Goal: Task Accomplishment & Management: Manage account settings

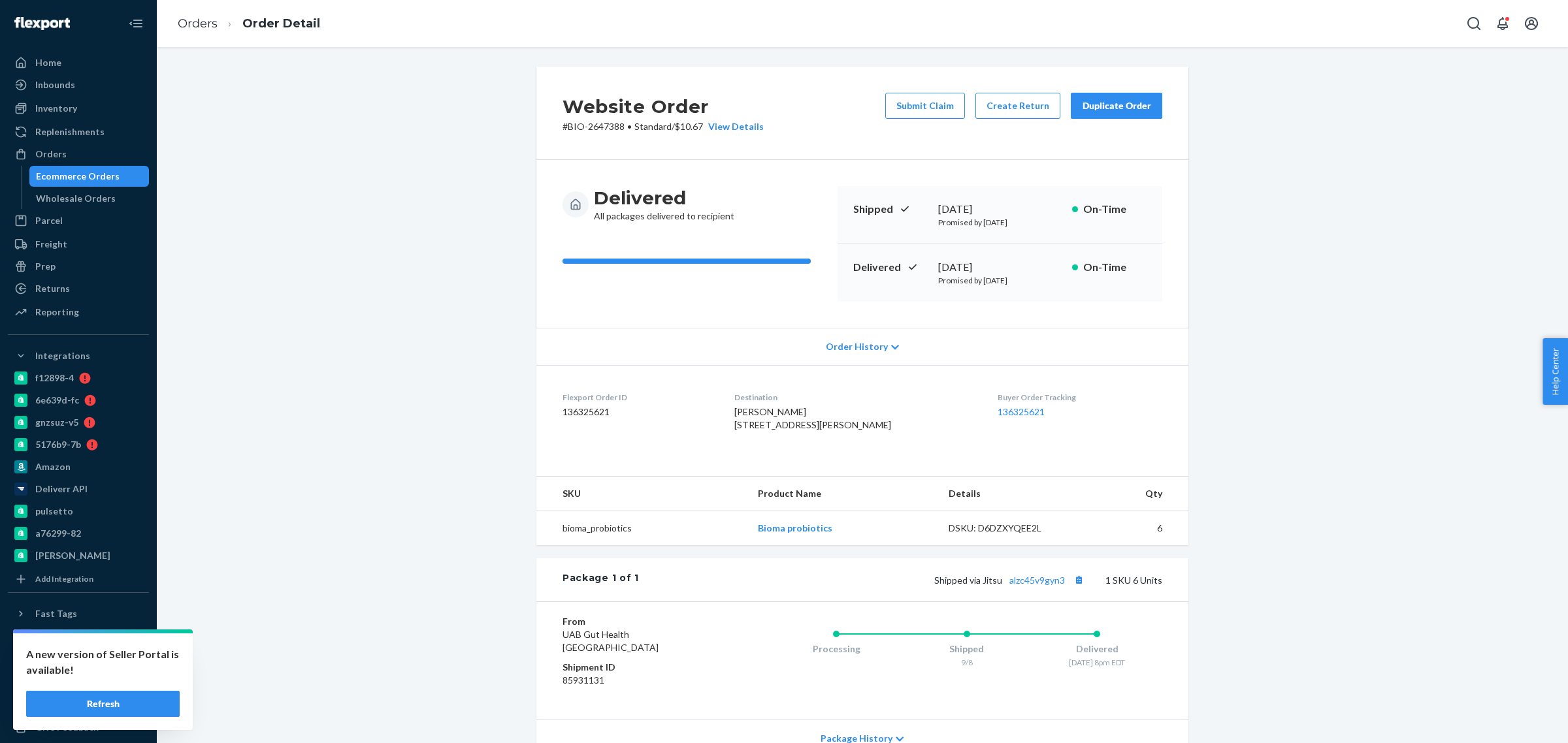
click at [51, 177] on div "Ecommerce Orders" at bounding box center [78, 177] width 84 height 13
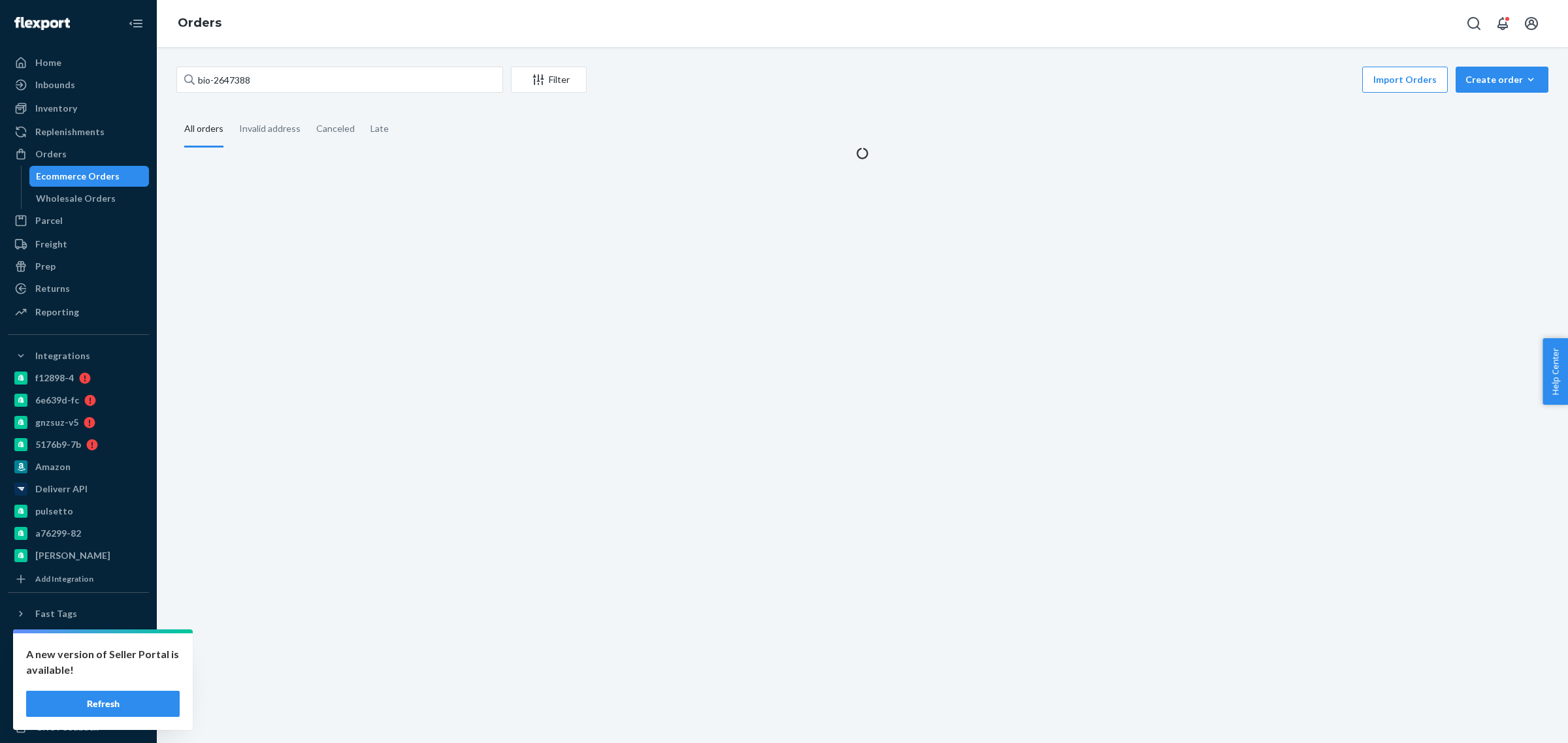
click at [452, 301] on div "bio-2647388 Filter Import Orders Create order Ecommerce order Removal order All…" at bounding box center [862, 395] width 1411 height 696
click at [243, 71] on input "bio-2647388" at bounding box center [340, 79] width 327 height 26
click at [240, 82] on input "bio-2647388" at bounding box center [340, 79] width 327 height 26
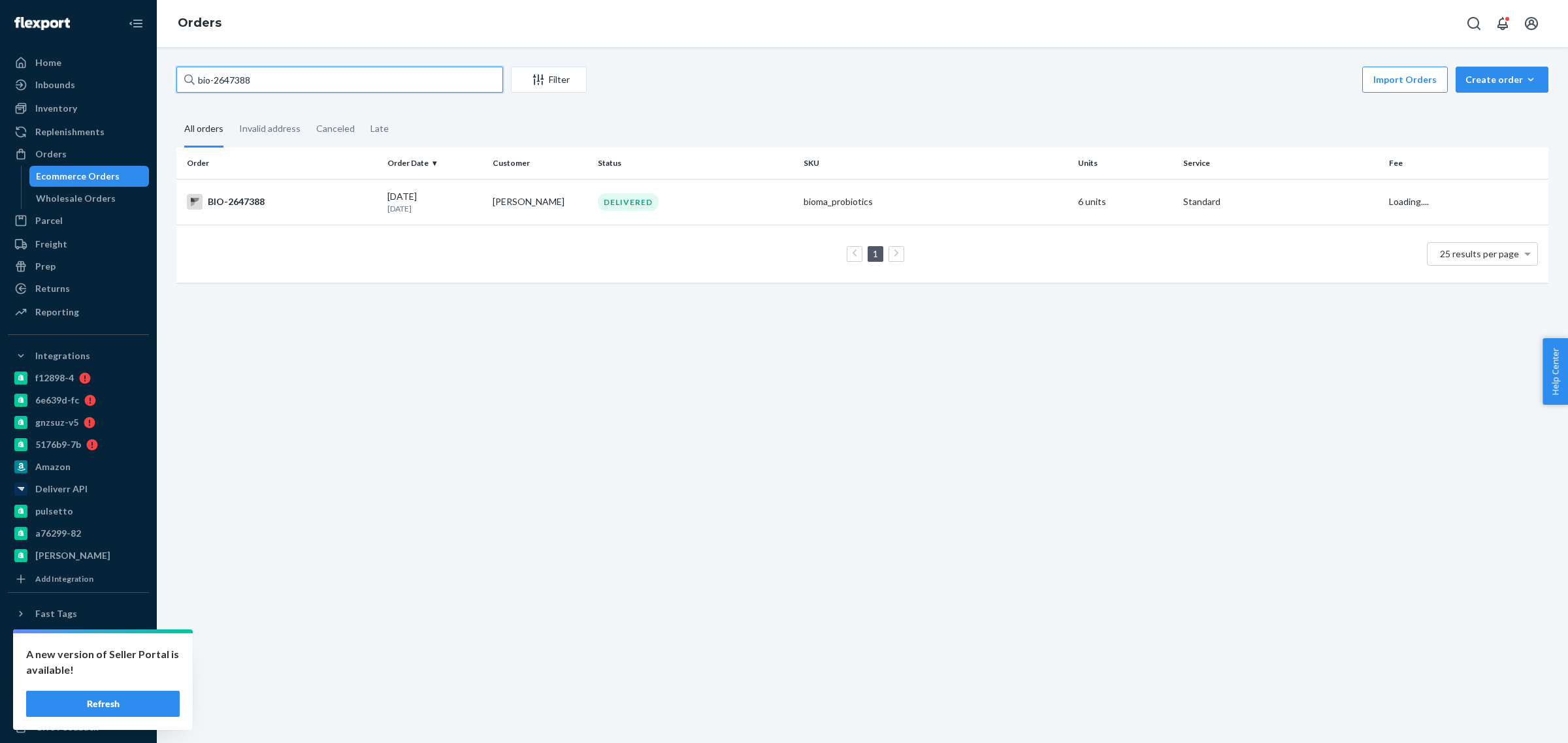
click at [240, 82] on input "bio-2647388" at bounding box center [340, 79] width 327 height 26
paste input "775602"
type input "bio-2775602"
click at [465, 380] on div "bio-2775602 Filter Import Orders Create order Ecommerce order Removal order All…" at bounding box center [862, 395] width 1411 height 696
click at [478, 208] on p "Today" at bounding box center [435, 209] width 95 height 11
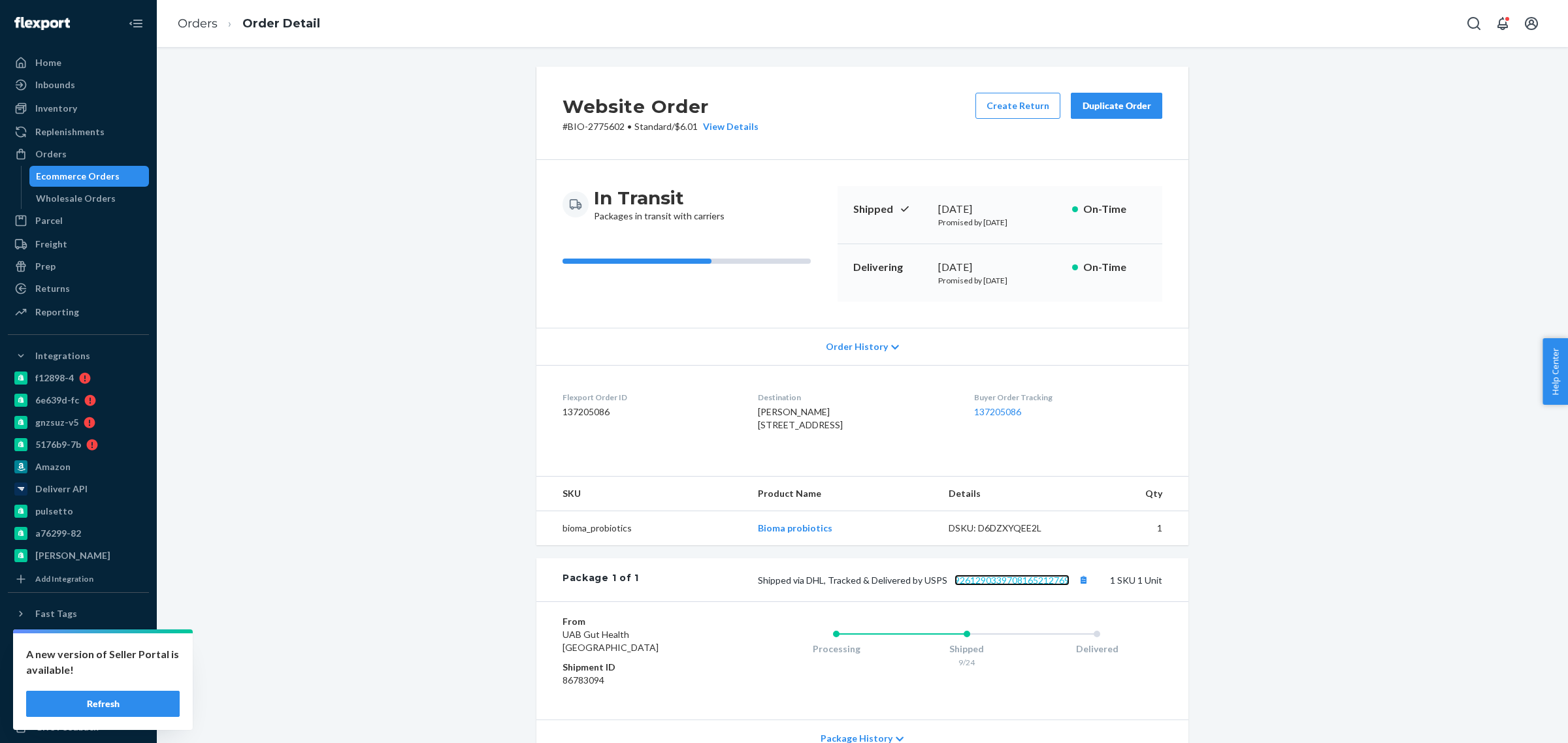
click at [1017, 586] on link "9261290339708165212769" at bounding box center [1012, 580] width 115 height 11
click at [54, 177] on div "Ecommerce Orders" at bounding box center [78, 177] width 84 height 13
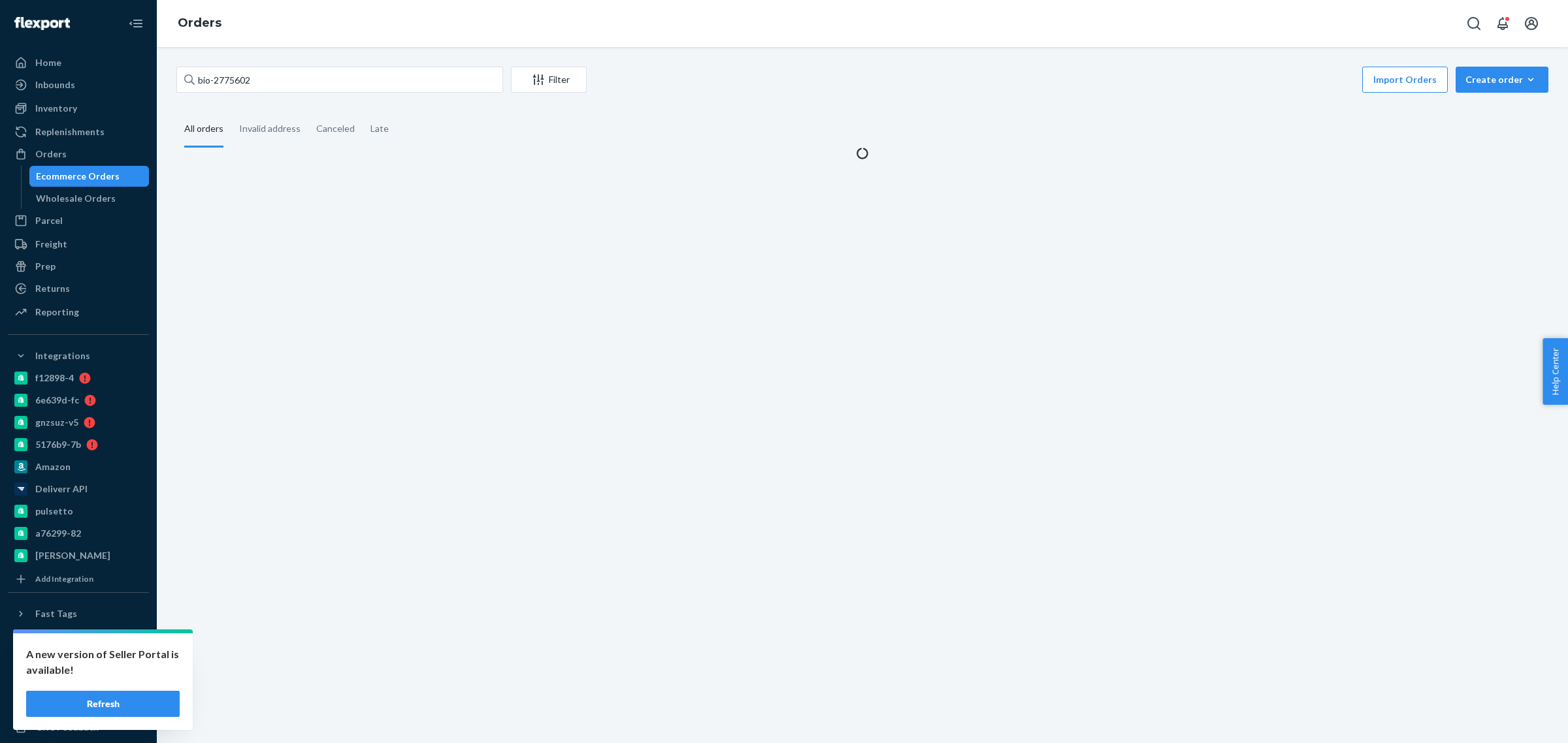
click at [278, 174] on div "bio-2775602 Filter Import Orders Create order Ecommerce order Removal order All…" at bounding box center [862, 395] width 1411 height 696
click at [247, 89] on input "bio-2775602" at bounding box center [340, 79] width 327 height 26
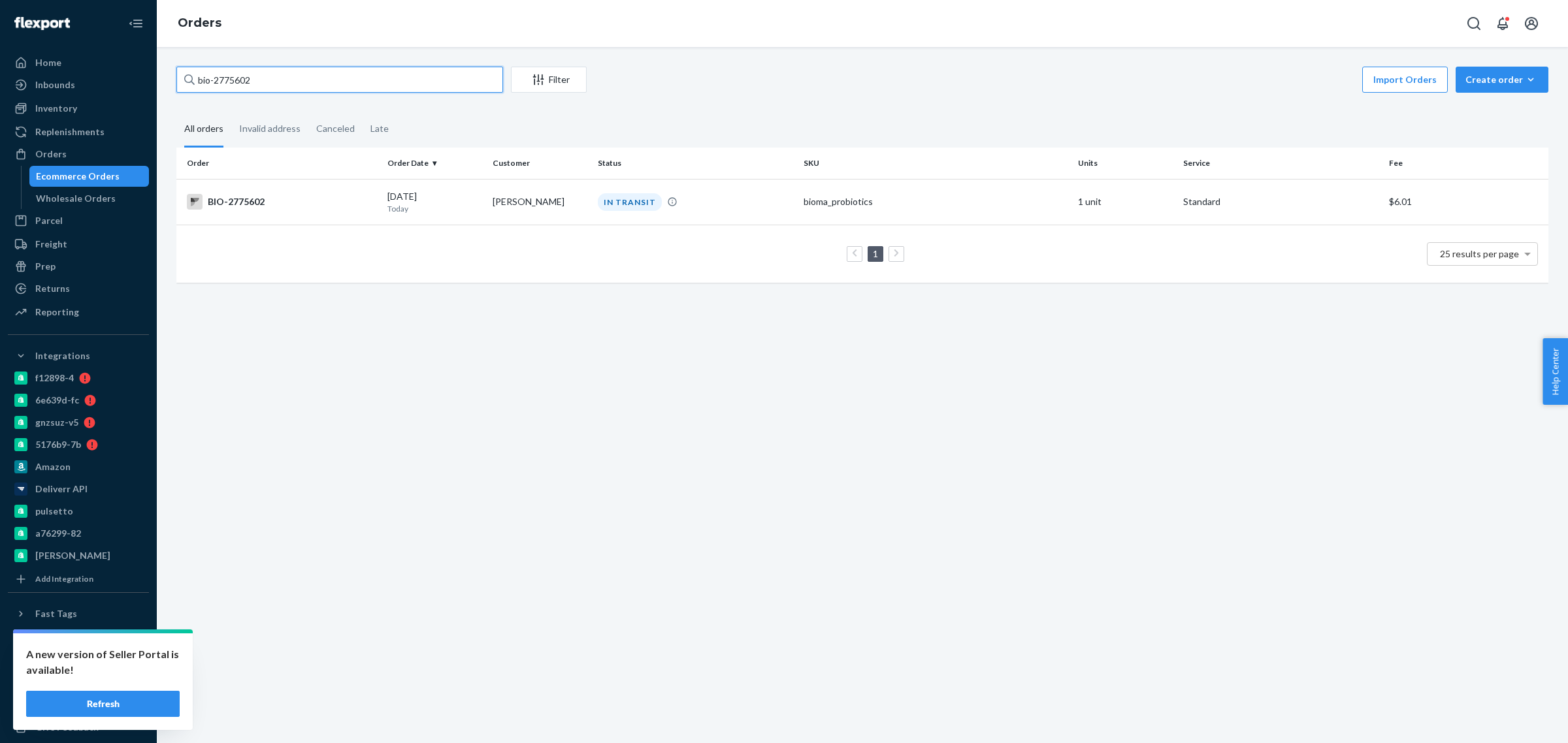
paste input "08761"
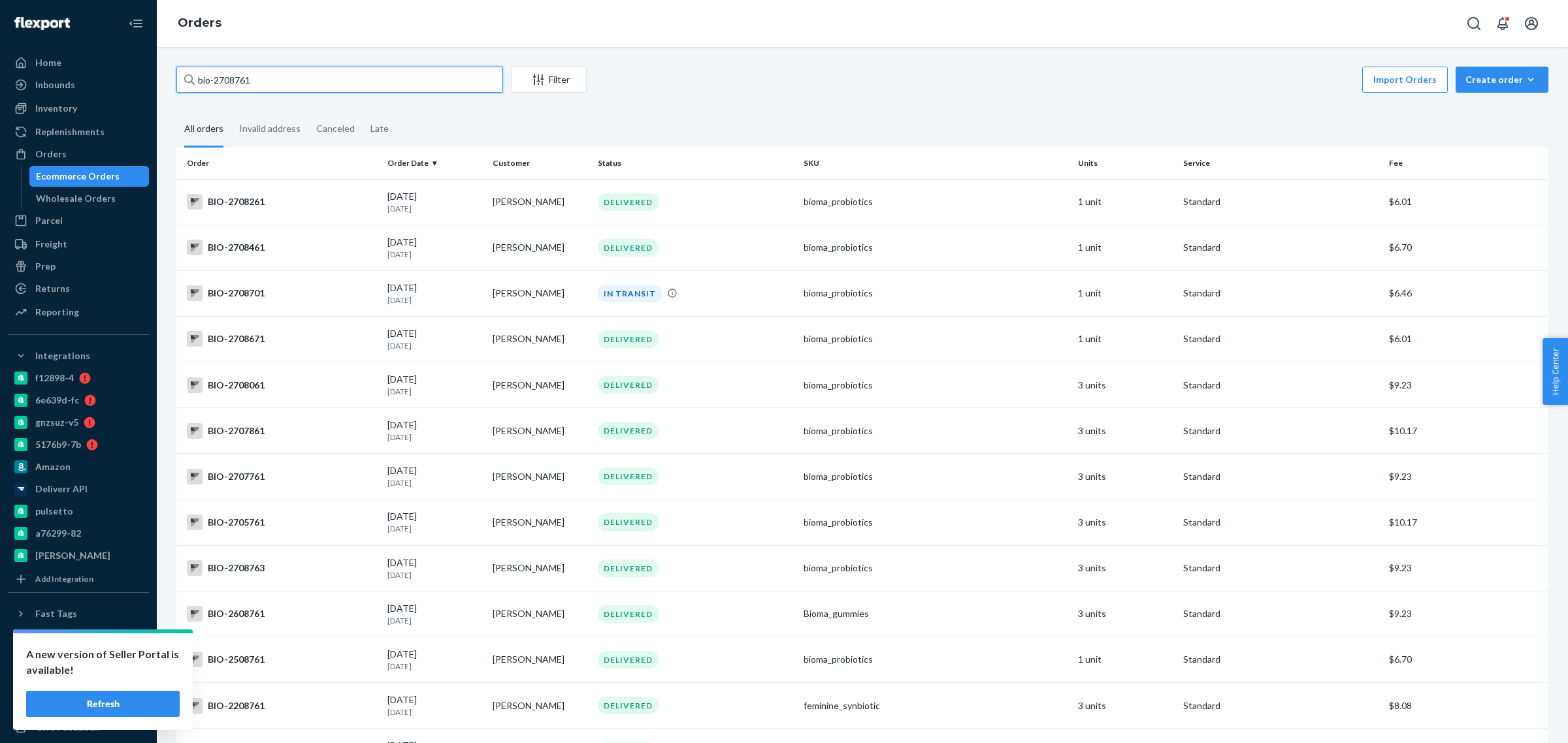
click at [227, 76] on input "bio-2708761" at bounding box center [340, 79] width 327 height 26
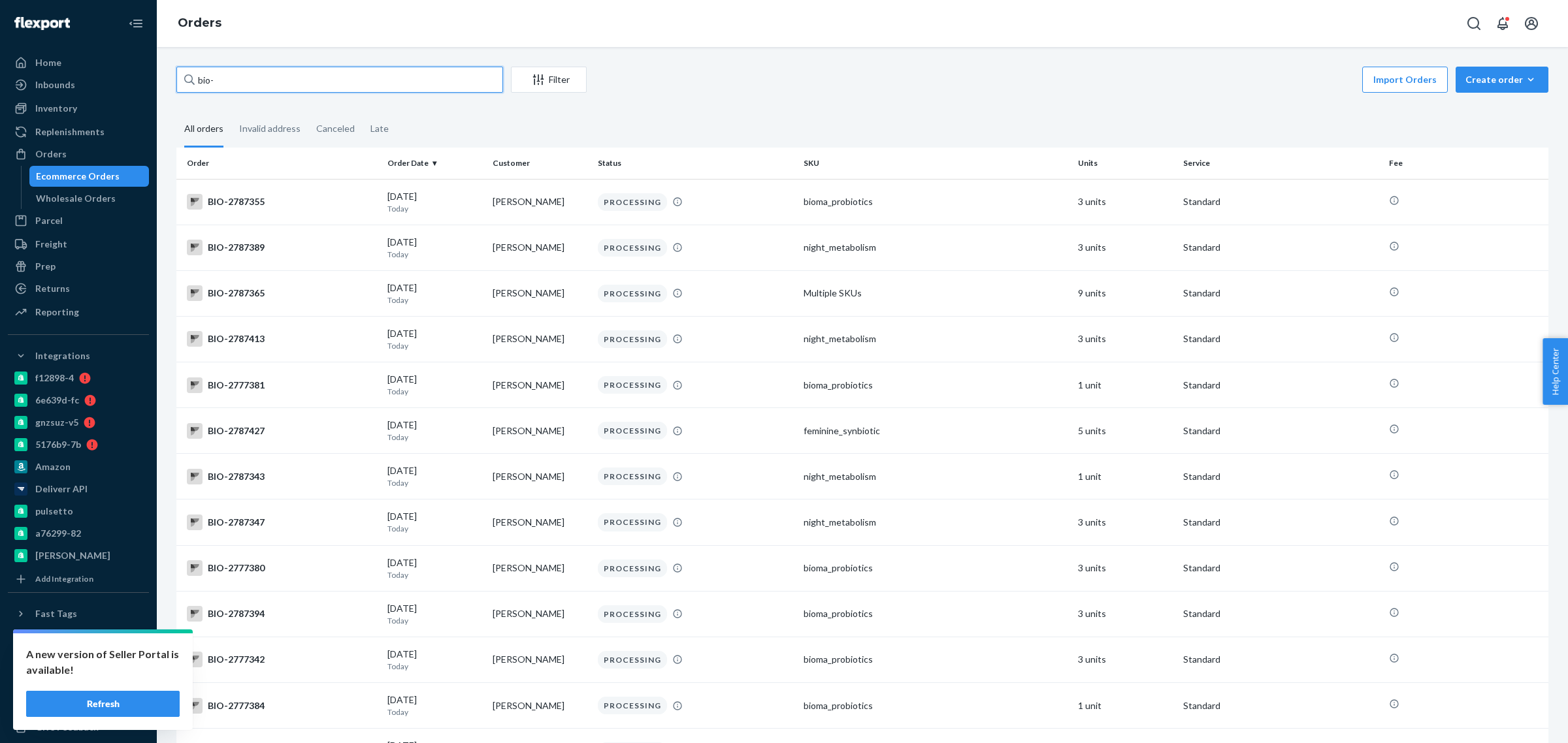
paste input "2706806"
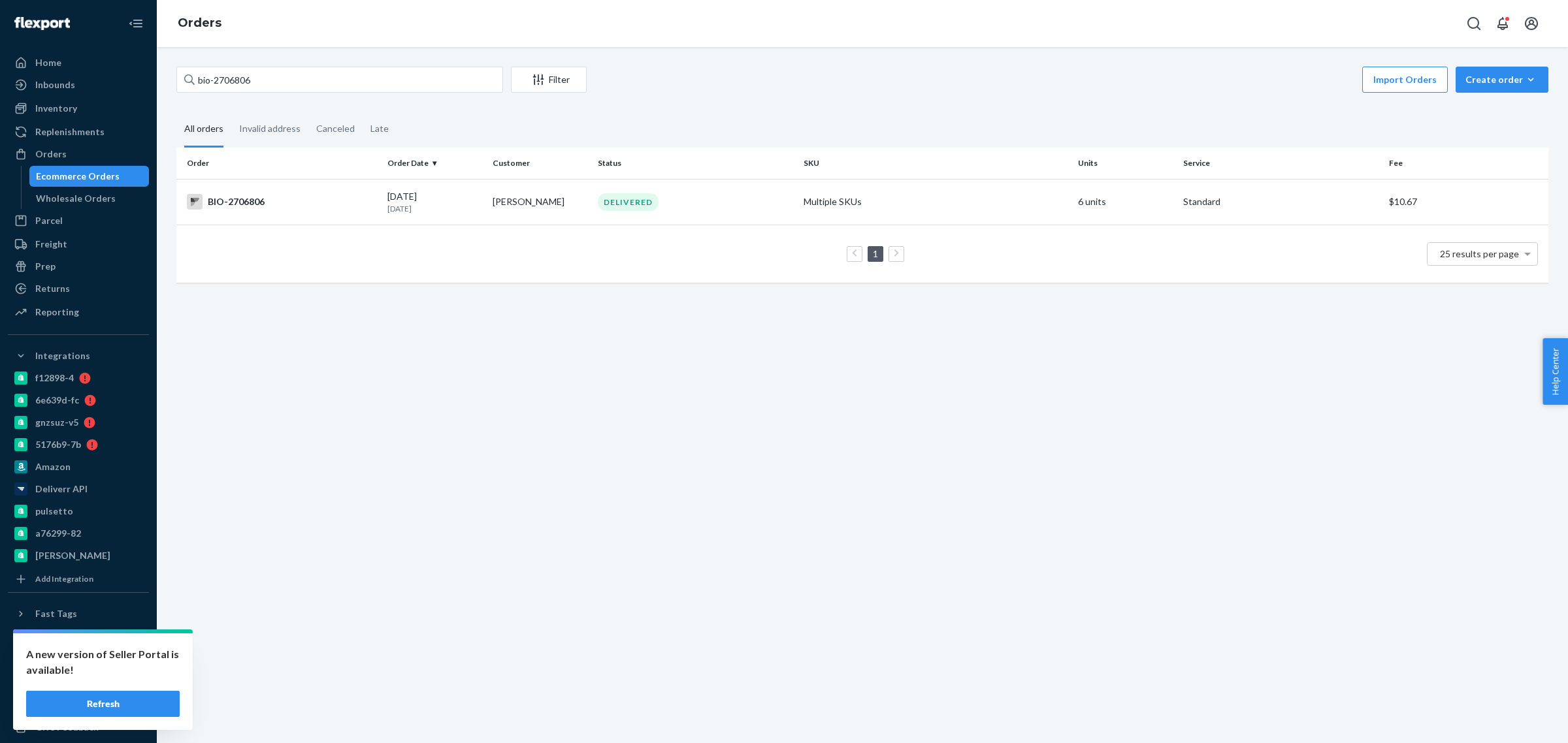
click at [391, 525] on div "bio-2706806 Filter Import Orders Create order Ecommerce order Removal order All…" at bounding box center [862, 395] width 1411 height 696
click at [236, 82] on input "bio-2706806" at bounding box center [340, 79] width 327 height 26
paste input "27658"
type input "bio-2727658"
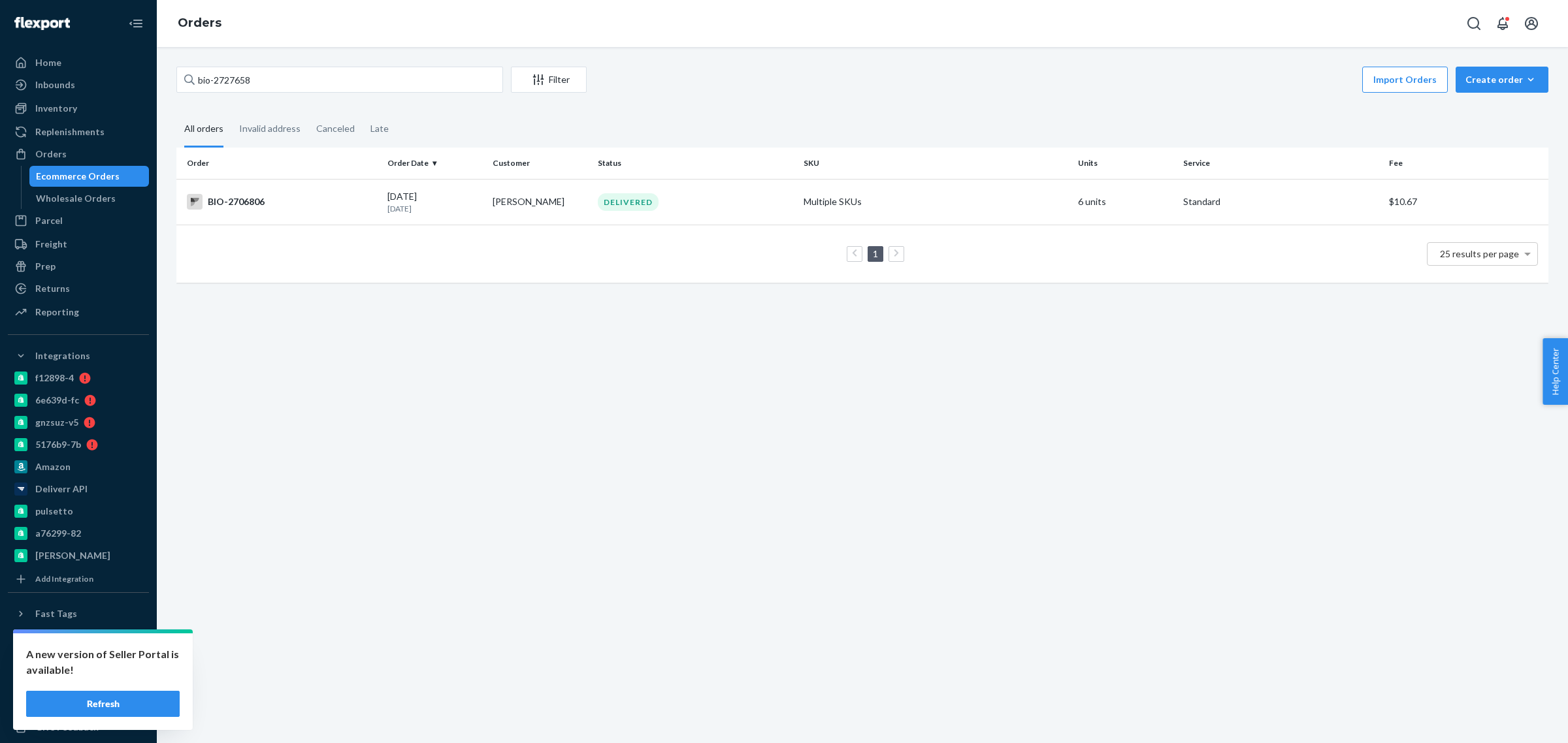
click at [262, 37] on div "Orders" at bounding box center [862, 23] width 1411 height 47
click at [462, 221] on td "[DATE] [DATE]" at bounding box center [435, 201] width 105 height 45
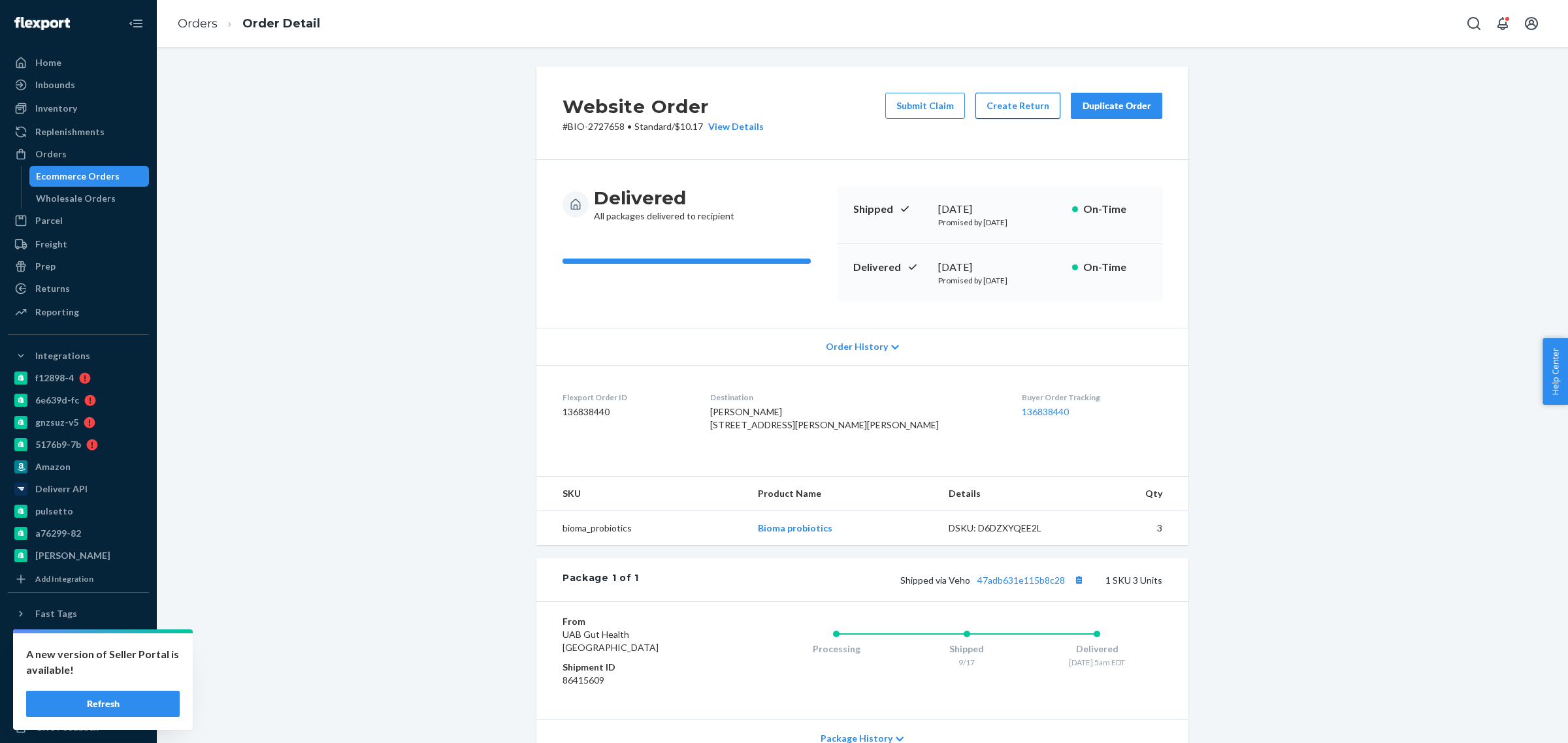
click at [1024, 103] on button "Create Return" at bounding box center [1018, 105] width 85 height 26
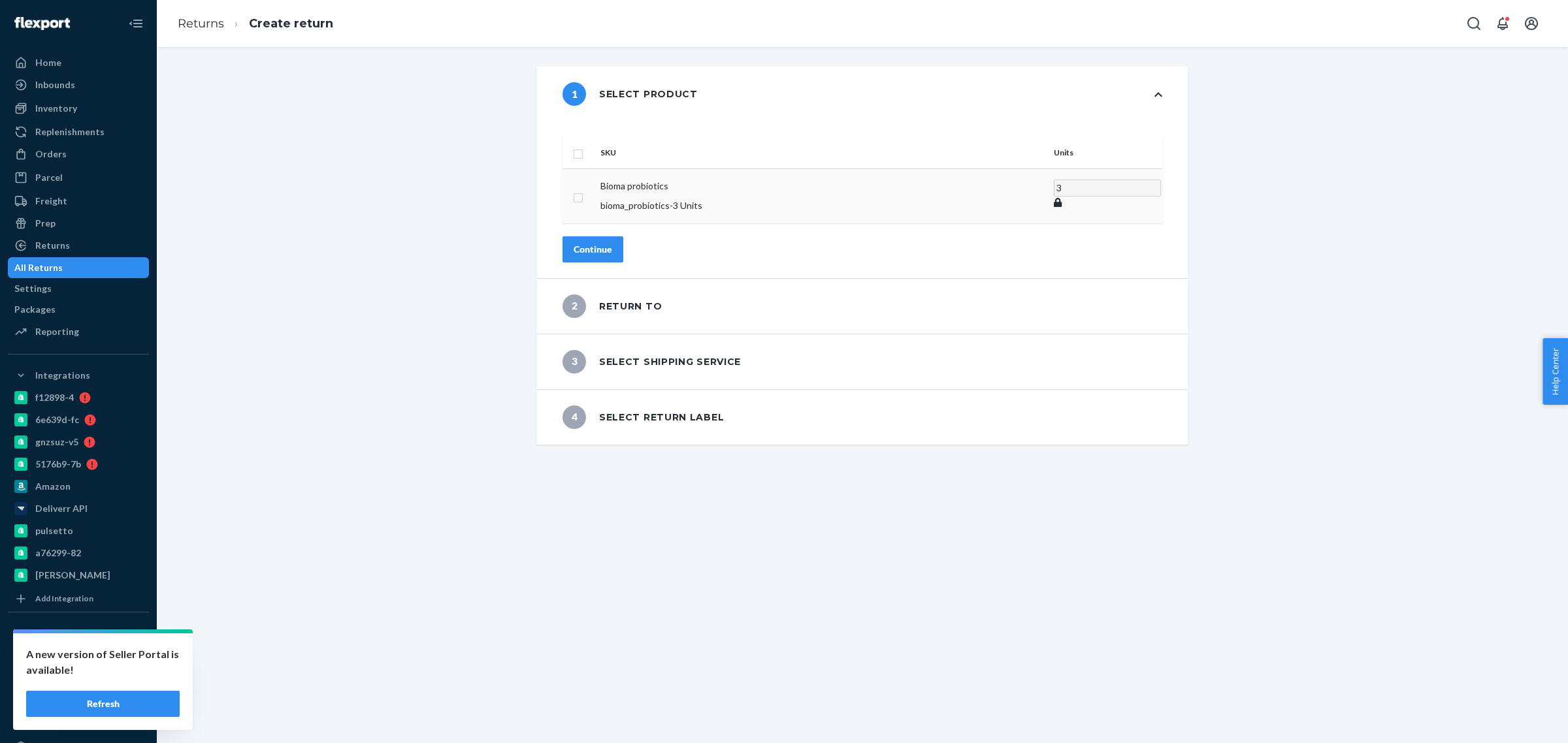
click at [584, 189] on input "checkbox" at bounding box center [579, 196] width 10 height 13
checkbox input "true"
click at [612, 242] on div "Continue" at bounding box center [593, 249] width 39 height 13
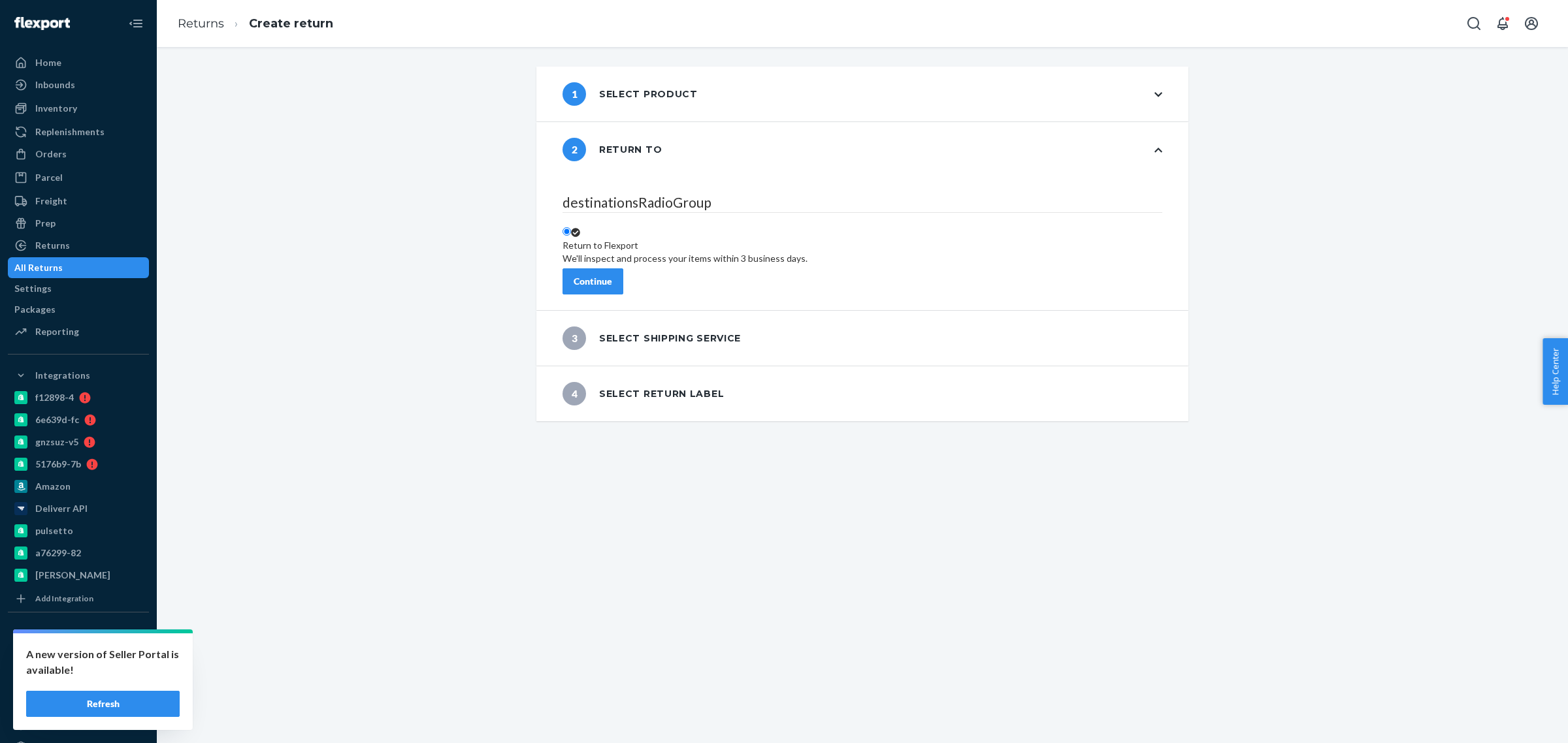
click at [612, 275] on div "Continue" at bounding box center [593, 282] width 39 height 13
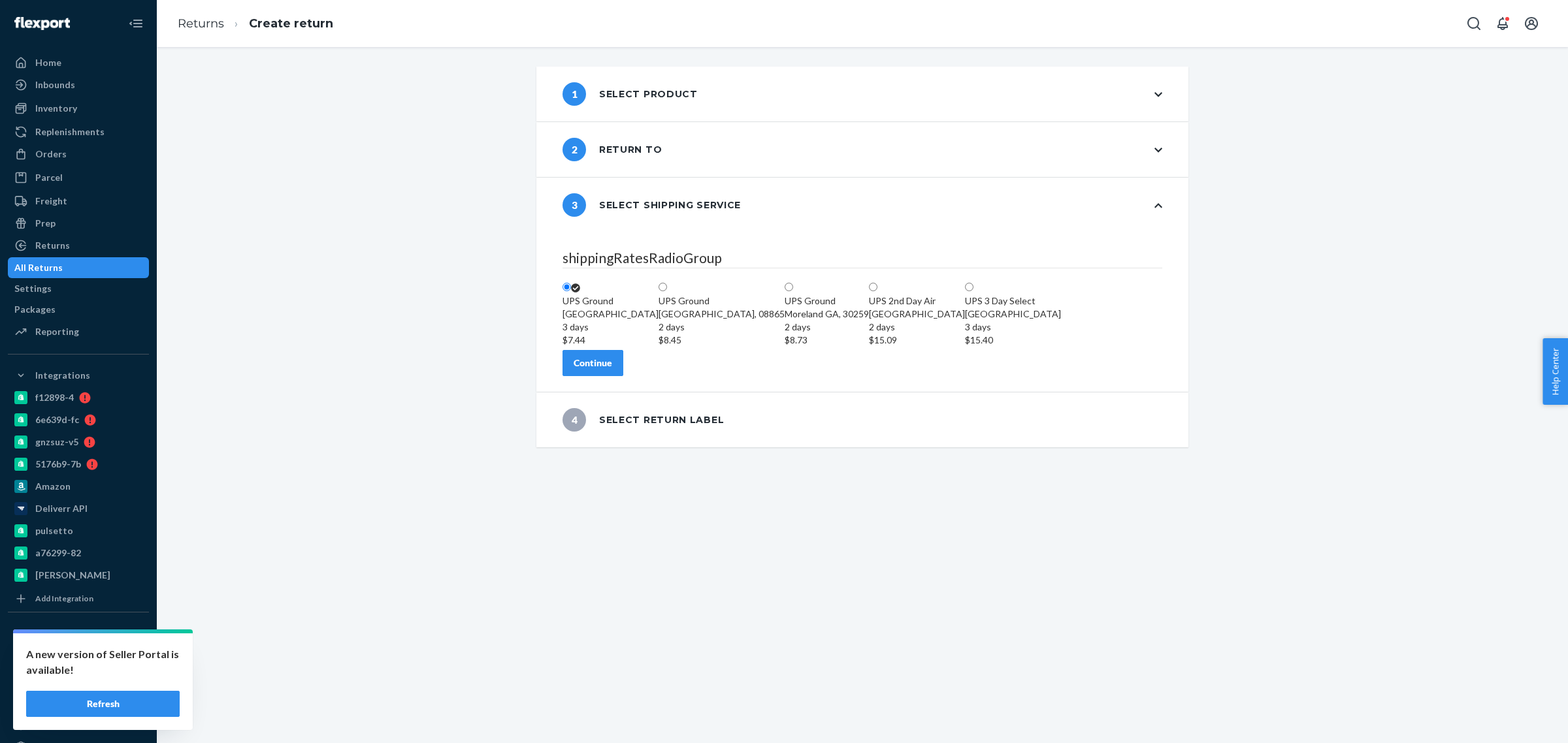
click at [602, 376] on button "Continue" at bounding box center [593, 363] width 60 height 26
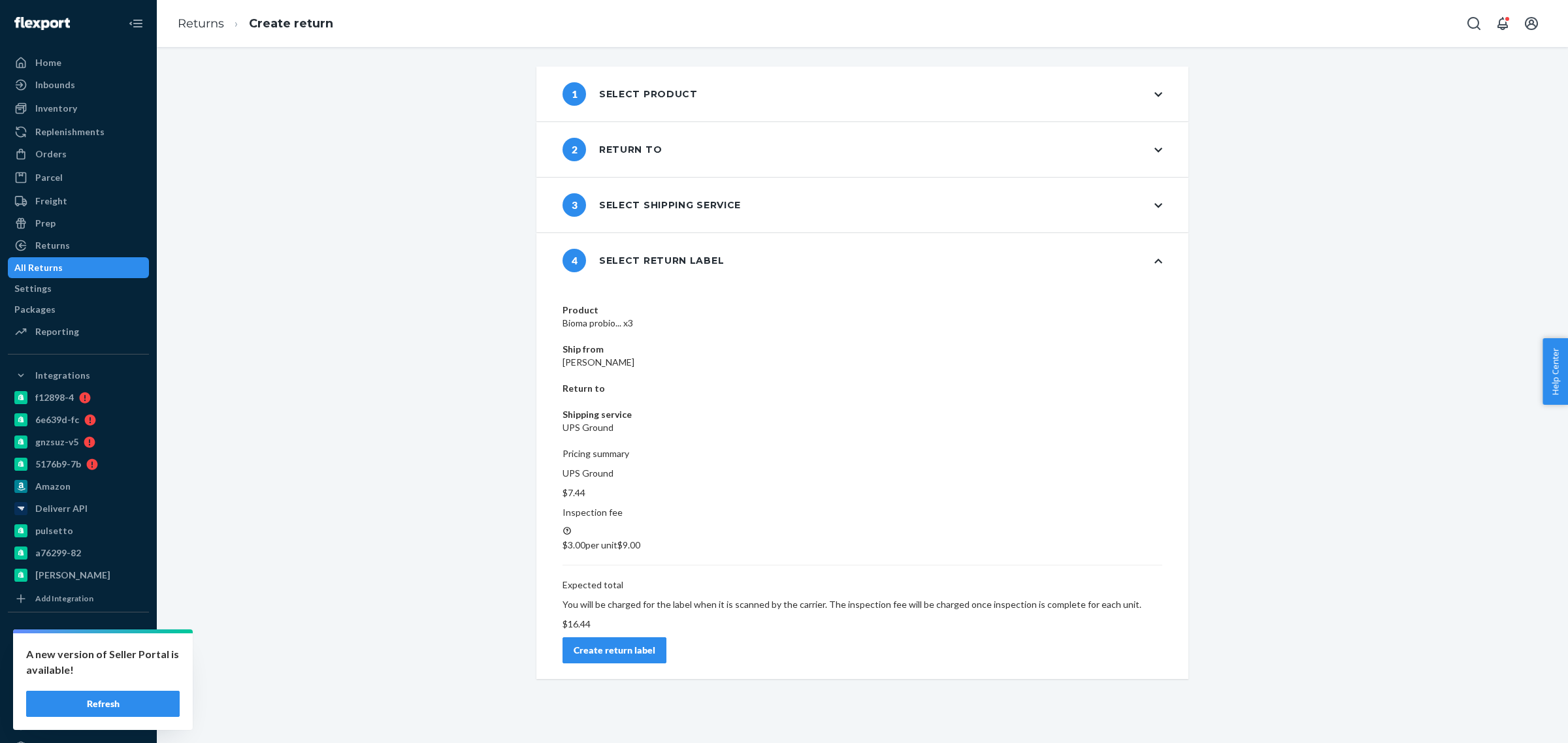
click at [655, 644] on div "Create return label" at bounding box center [614, 651] width 82 height 13
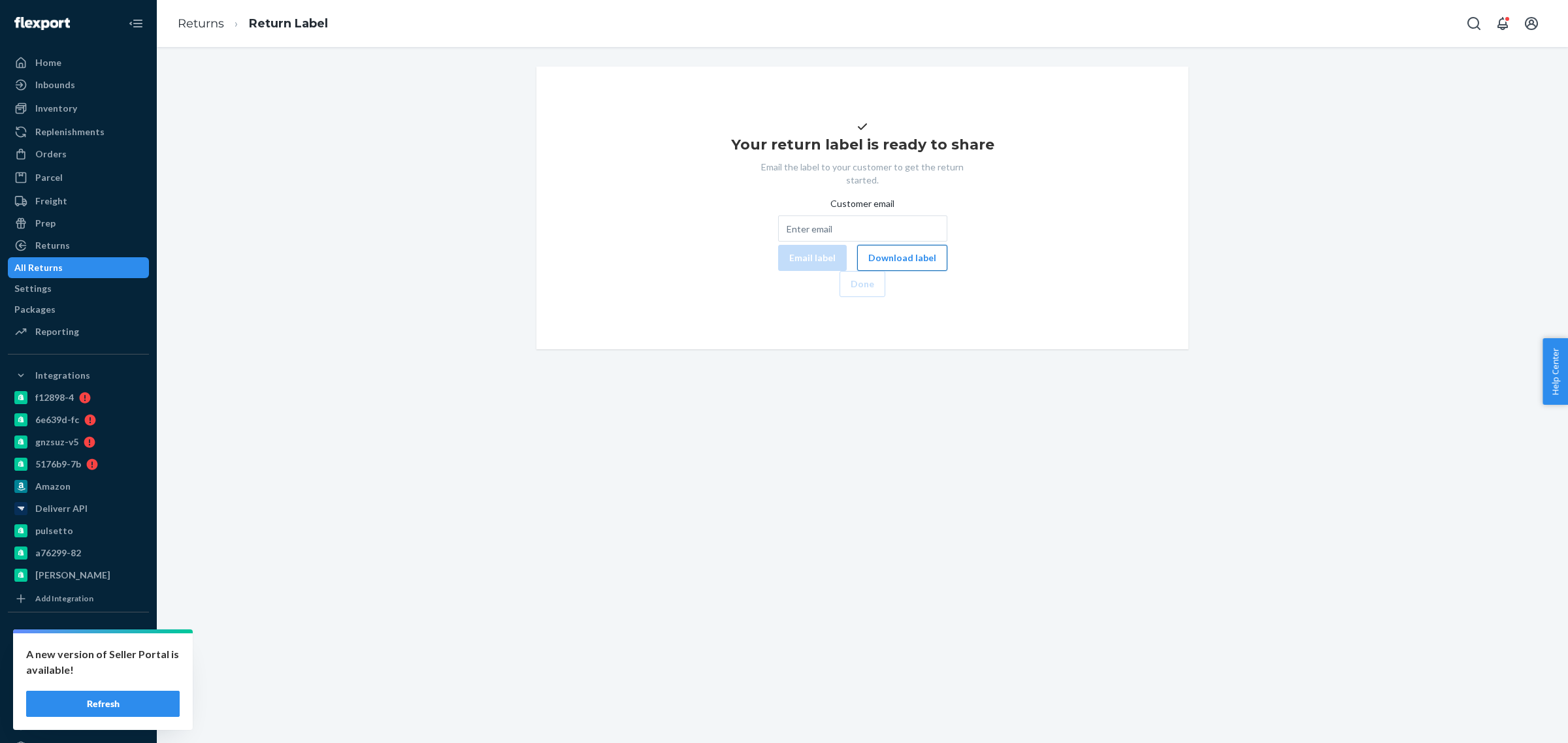
click at [857, 271] on button "Download label" at bounding box center [902, 258] width 90 height 26
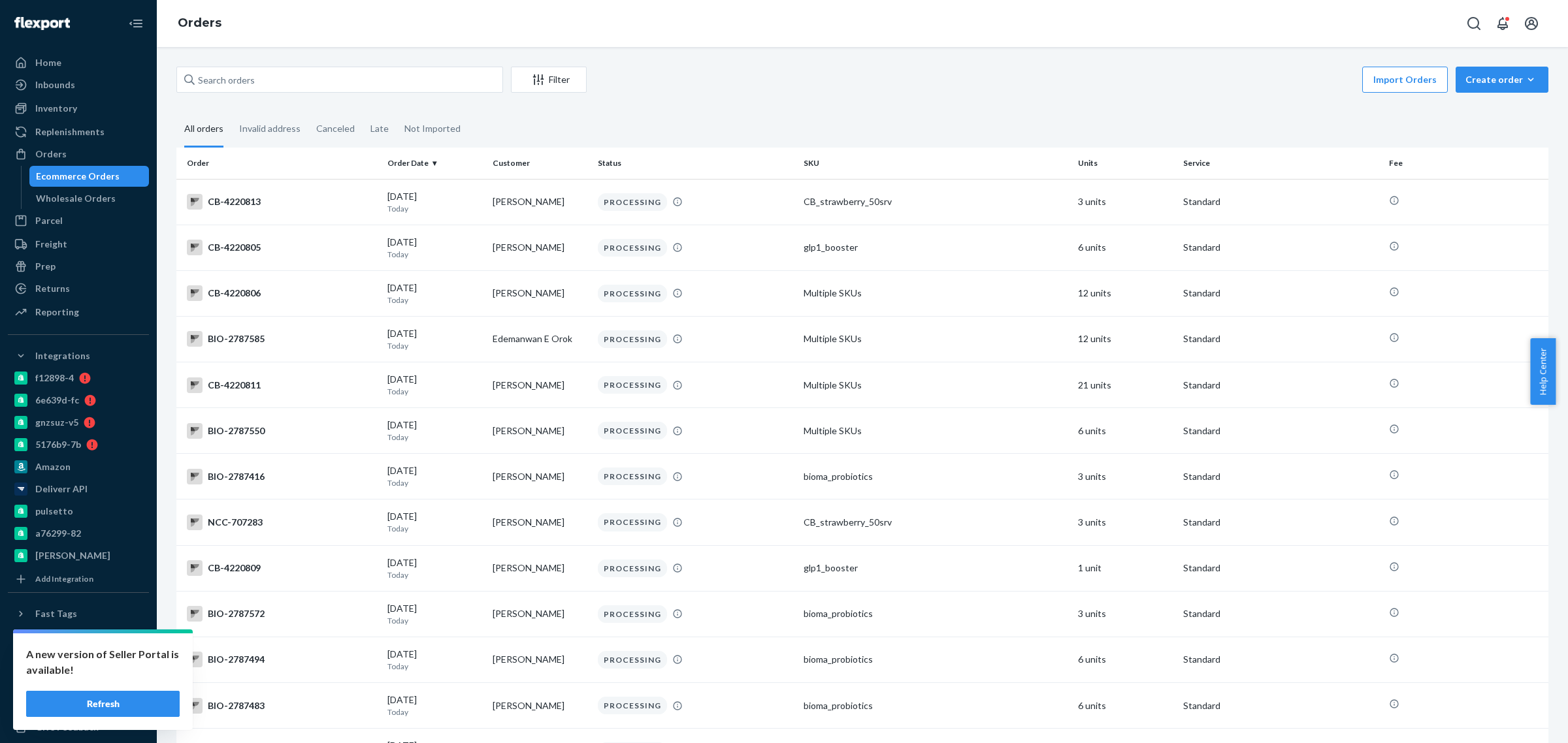
click at [125, 171] on div "Ecommerce Orders" at bounding box center [89, 176] width 118 height 19
click at [236, 78] on input "text" at bounding box center [340, 79] width 327 height 26
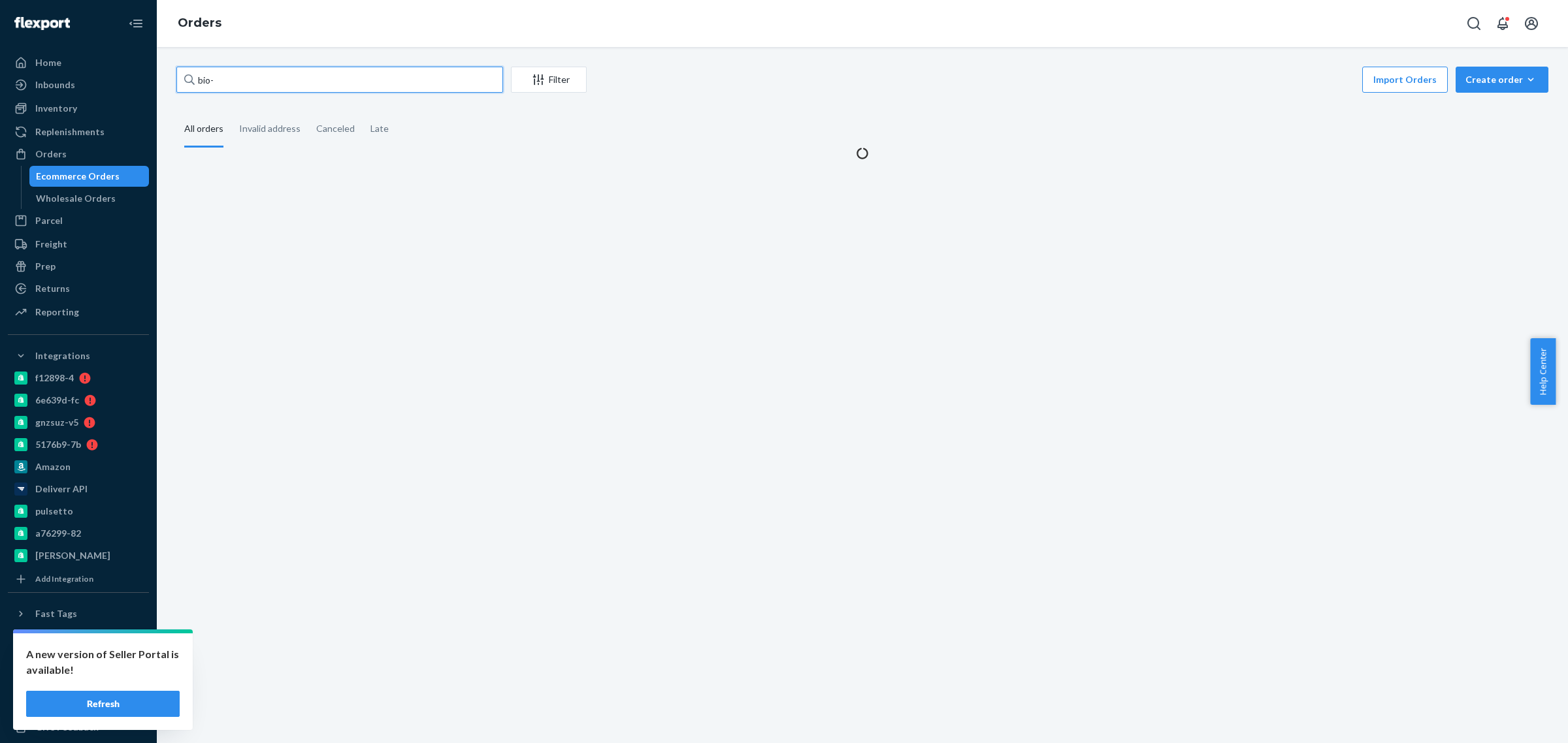
paste input "2765535"
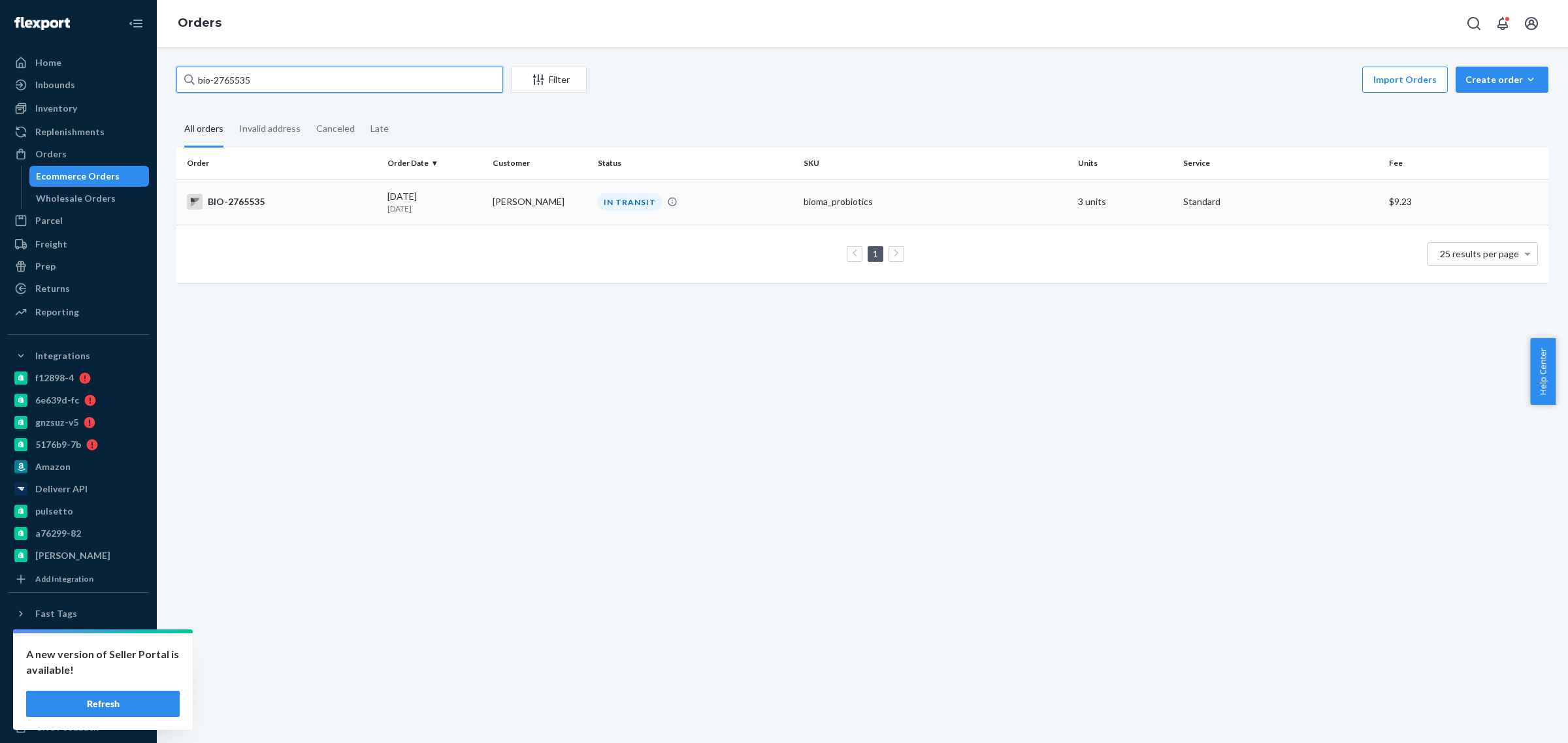
type input "bio-2765535"
click at [459, 198] on div "09/23/2025 1 day ago" at bounding box center [435, 202] width 95 height 24
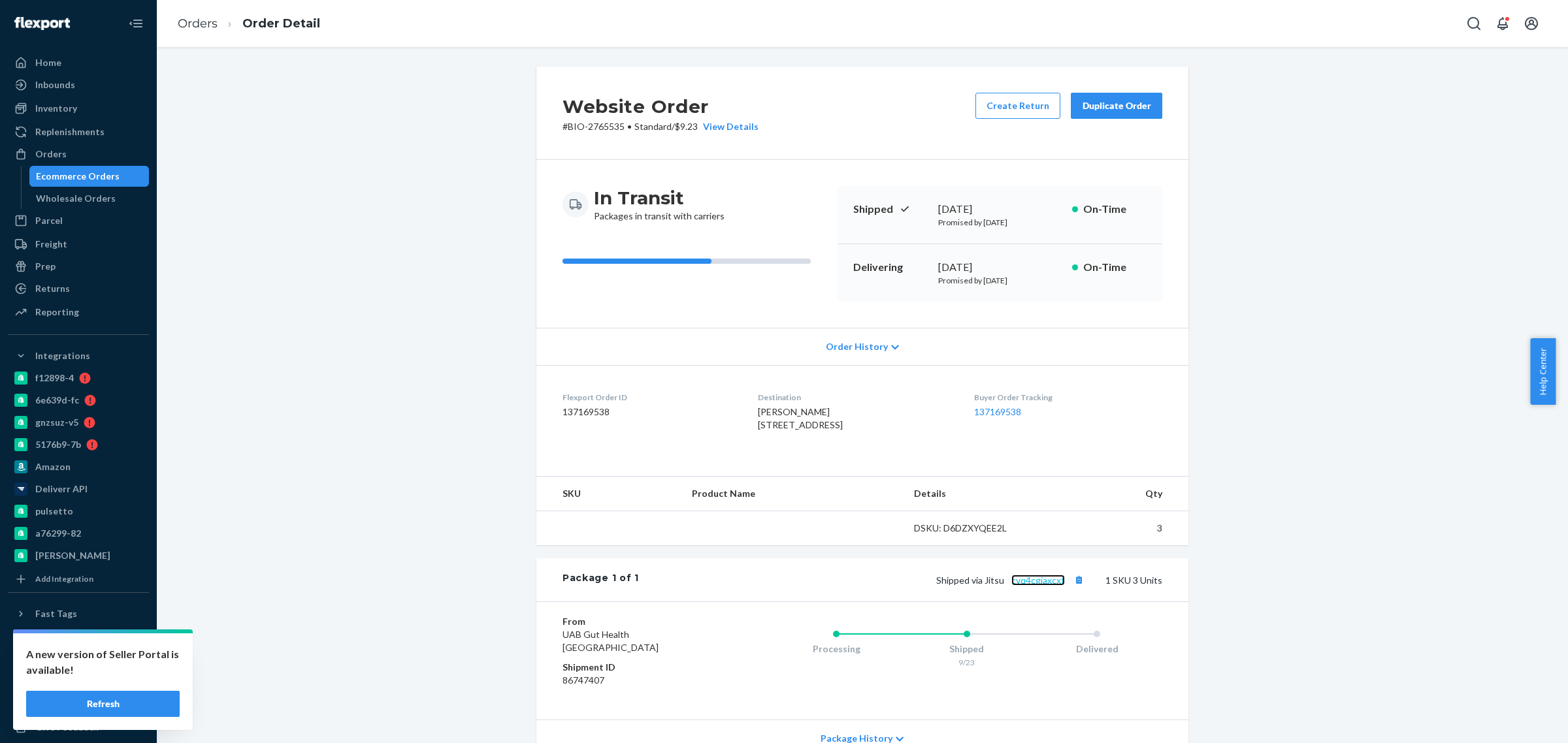
click at [1034, 586] on link "cvq4cgjaxcxt" at bounding box center [1039, 580] width 54 height 11
drag, startPoint x: 92, startPoint y: 174, endPoint x: 440, endPoint y: 298, distance: 369.4
click at [92, 174] on div "Ecommerce Orders" at bounding box center [78, 177] width 84 height 13
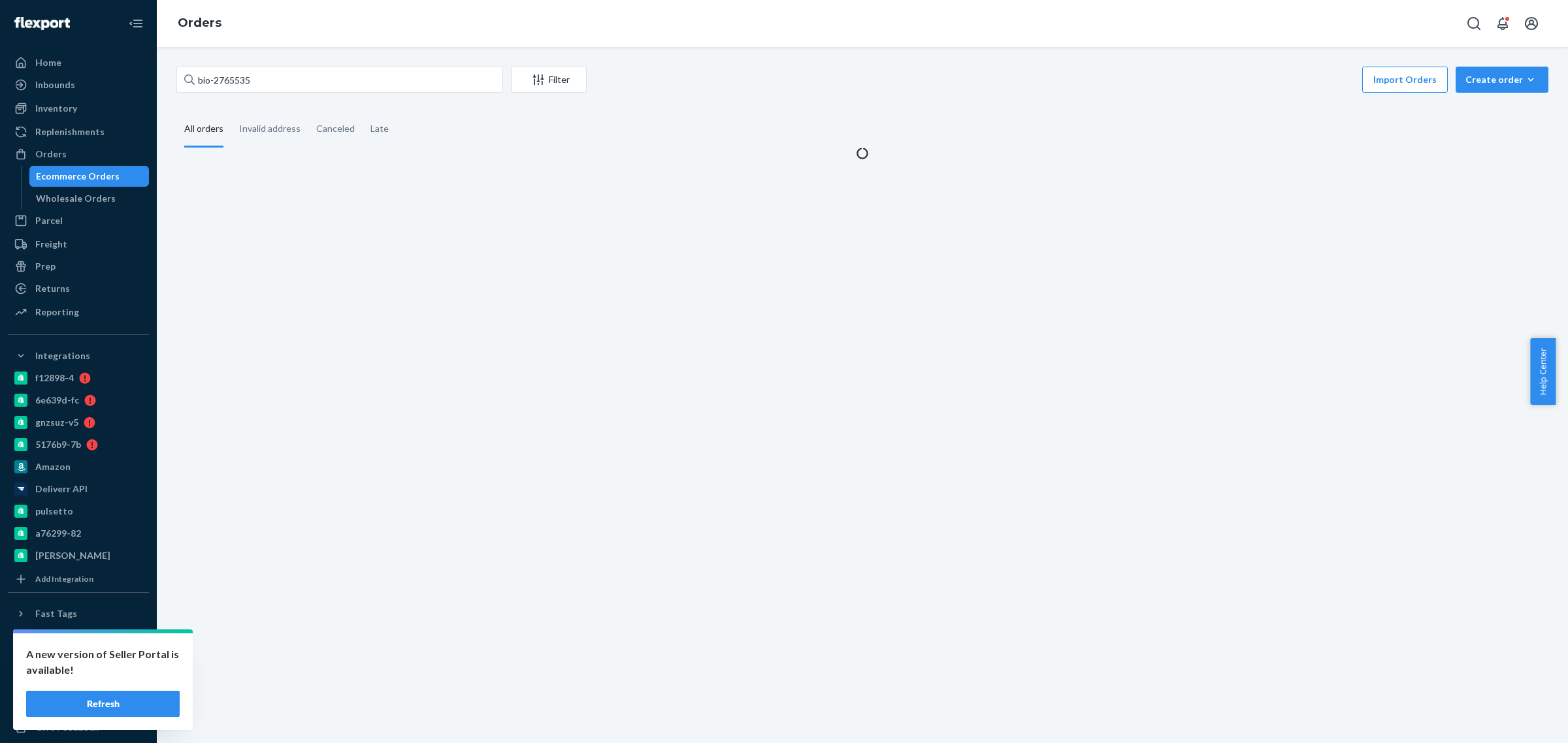
click at [481, 309] on div "bio-2765535 Filter Import Orders Create order Ecommerce order Removal order All…" at bounding box center [862, 395] width 1411 height 696
click at [233, 74] on input "bio-2765535" at bounding box center [340, 79] width 327 height 26
paste input "8529"
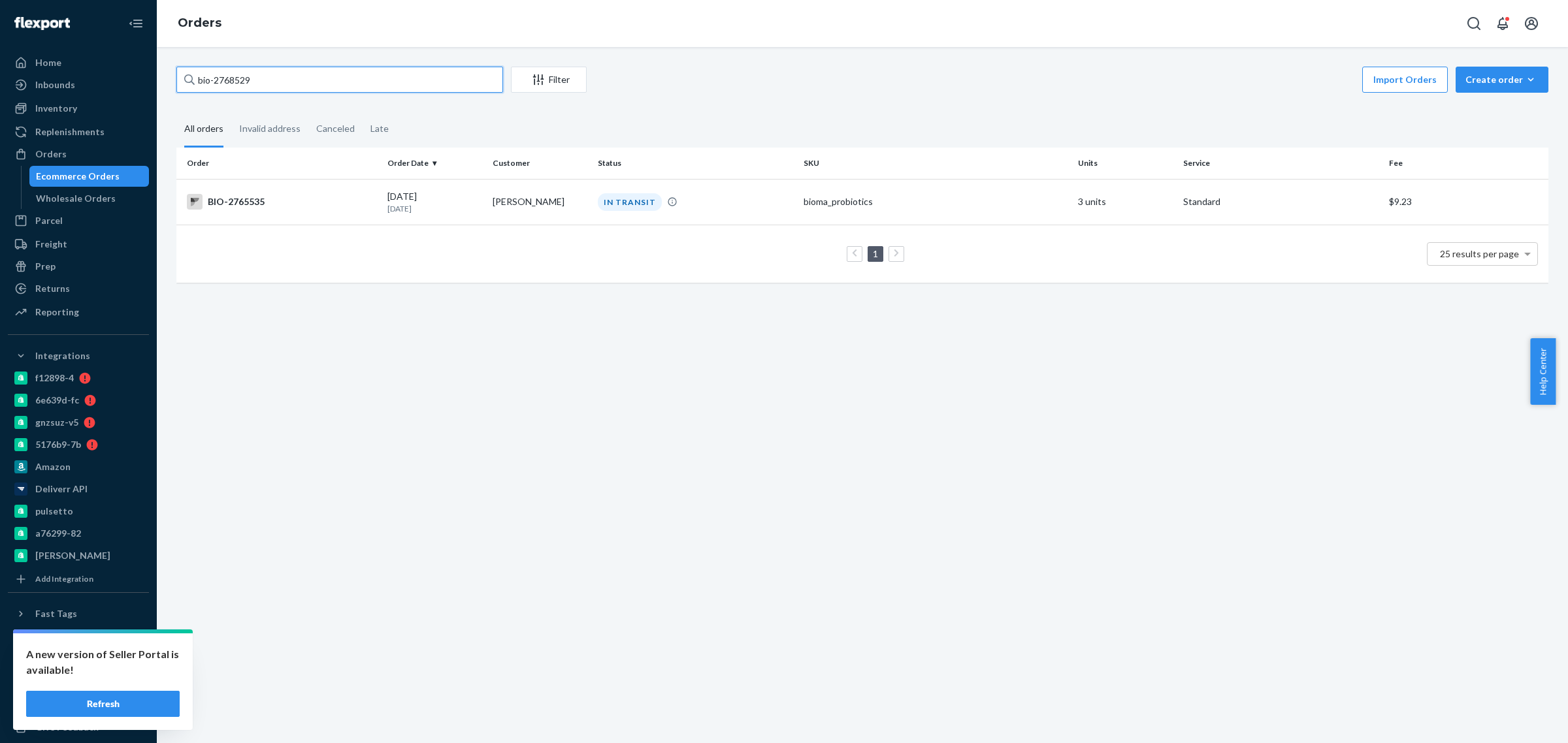
type input "bio-2768529"
drag, startPoint x: 268, startPoint y: 47, endPoint x: 317, endPoint y: 57, distance: 50.0
click at [268, 47] on div "bio-2768529 Filter Import Orders Create order Ecommerce order Removal order All…" at bounding box center [862, 395] width 1411 height 696
click at [498, 204] on td "Diana Jensen" at bounding box center [540, 201] width 105 height 45
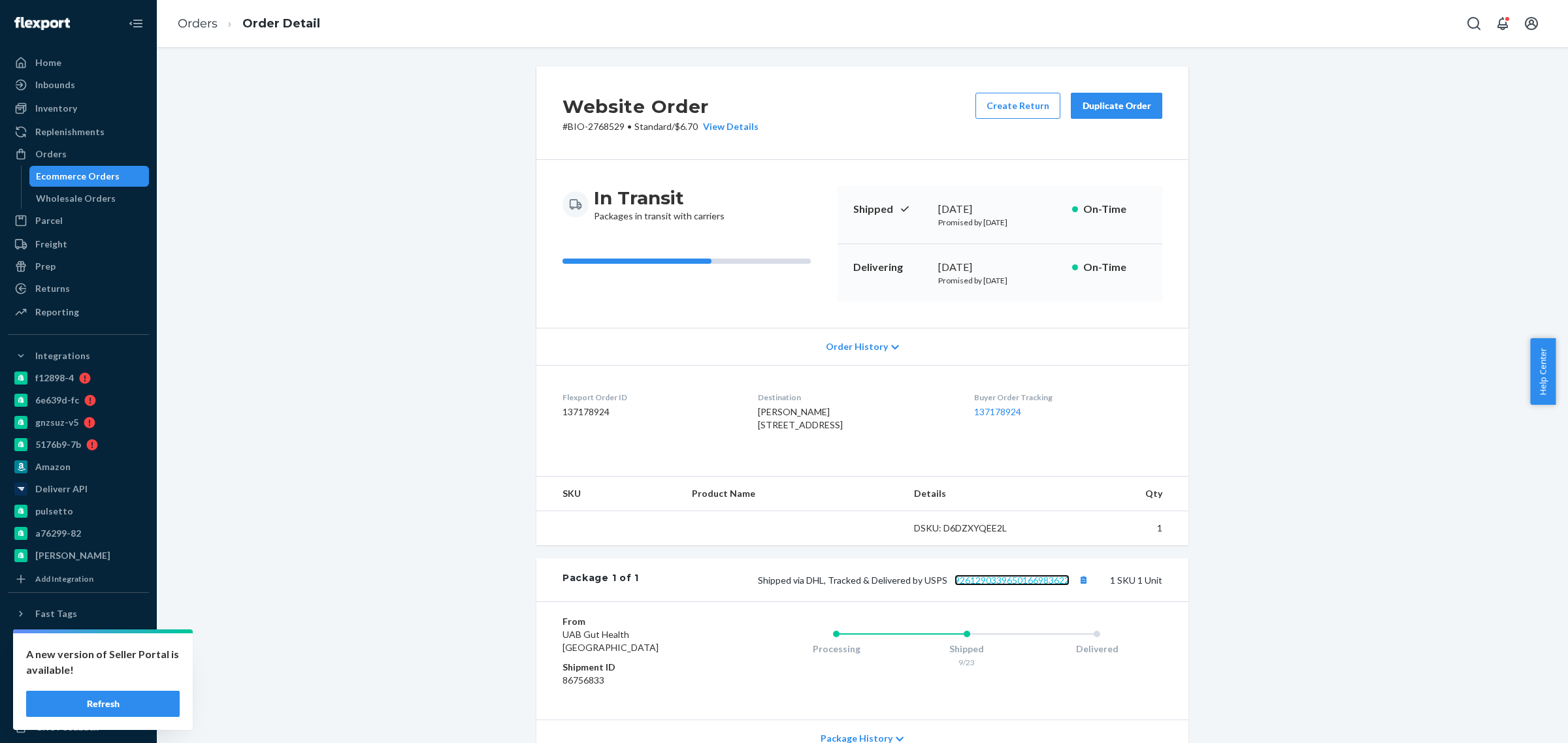
click at [1013, 586] on link "9261290339650166983622" at bounding box center [1012, 580] width 115 height 11
click at [355, 302] on div "Website Order # BIO-2768529 • Standard / $6.70 View Details Create Return Dupli…" at bounding box center [862, 466] width 1392 height 800
drag, startPoint x: 36, startPoint y: 166, endPoint x: 217, endPoint y: 207, distance: 185.6
click at [36, 167] on div "Ecommerce Orders" at bounding box center [89, 176] width 118 height 19
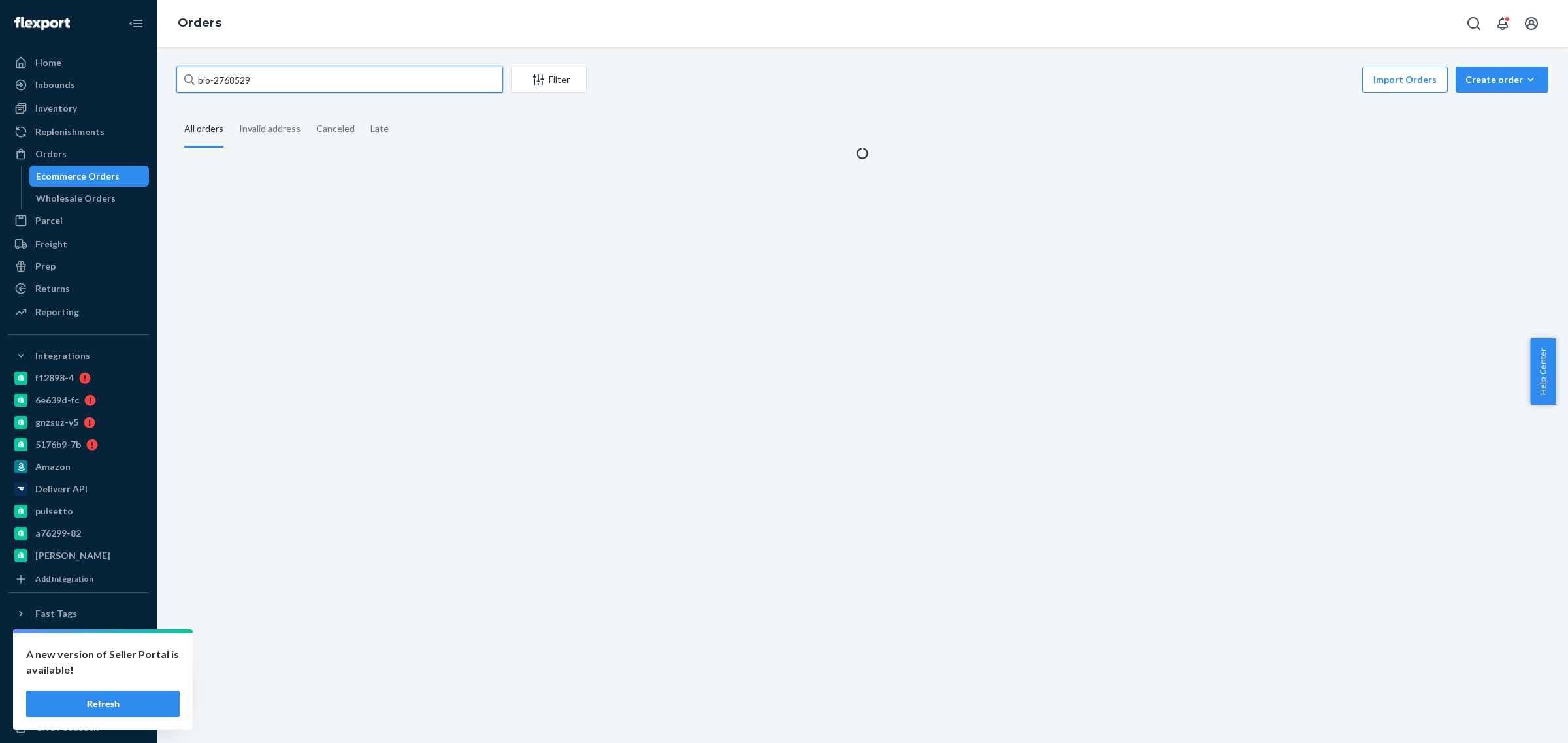
click at [227, 82] on input "bio-2768529" at bounding box center [340, 79] width 327 height 26
paste input "16982"
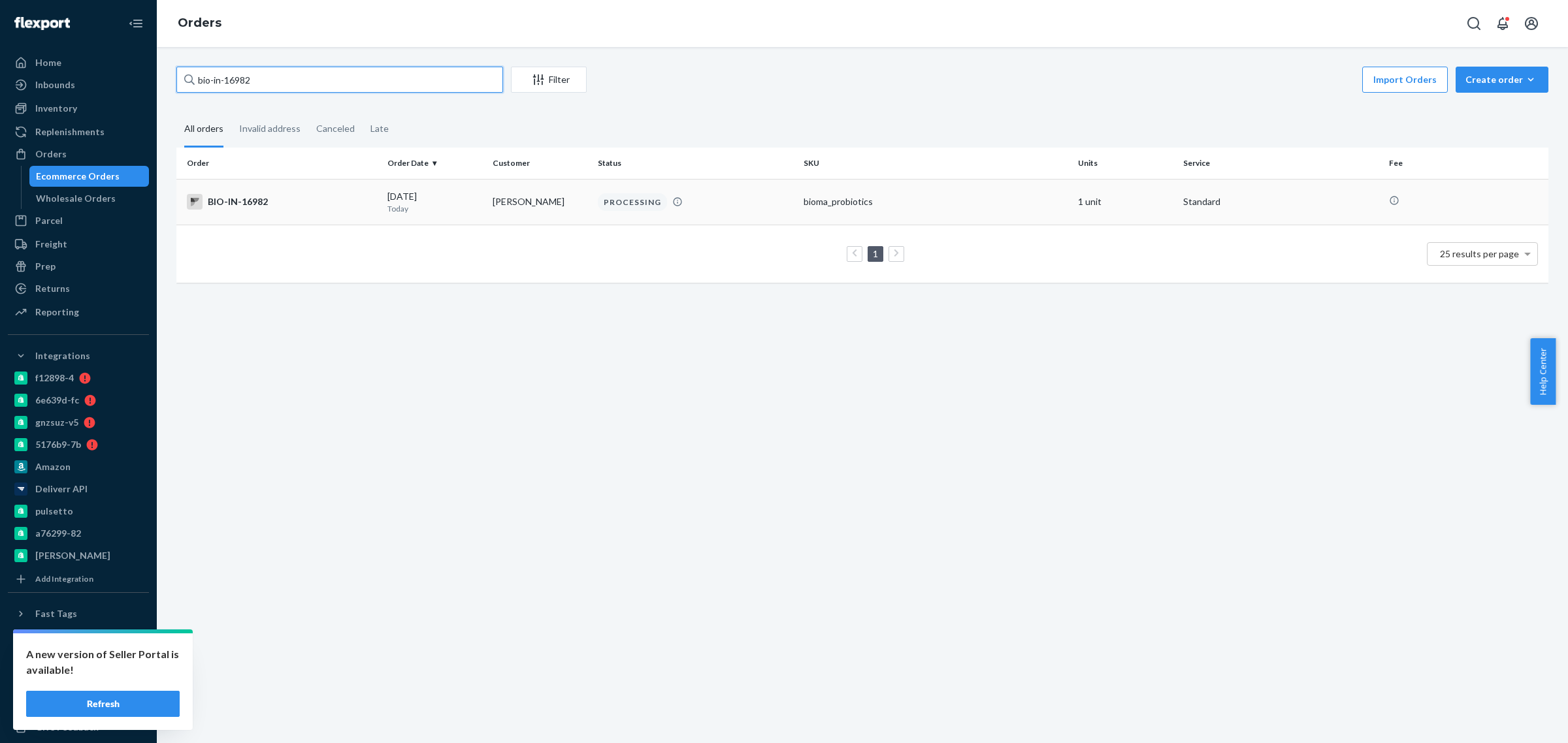
type input "bio-in-16982"
click at [415, 216] on td "09/24/2025 Today" at bounding box center [435, 201] width 105 height 45
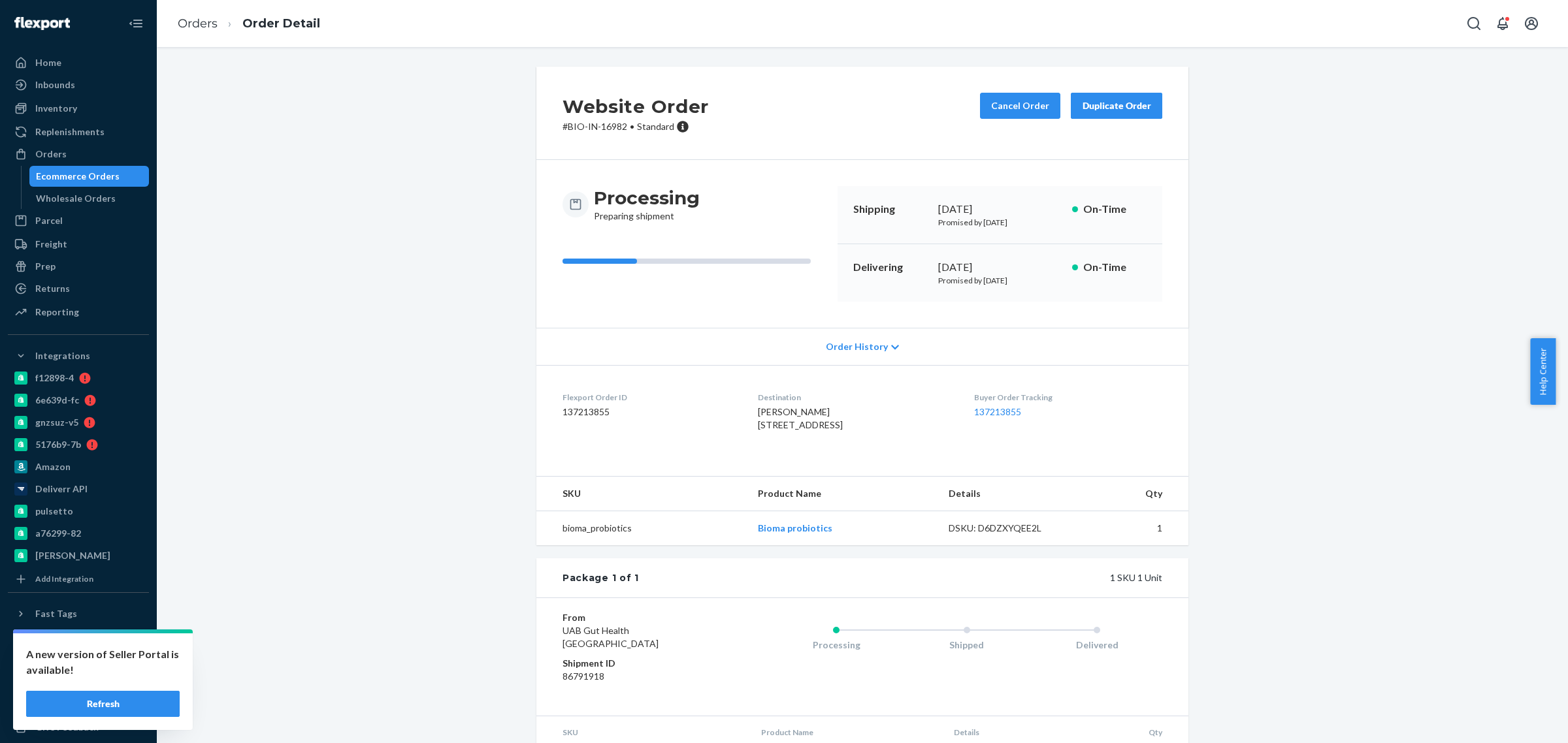
click at [101, 173] on div "Ecommerce Orders" at bounding box center [78, 177] width 84 height 13
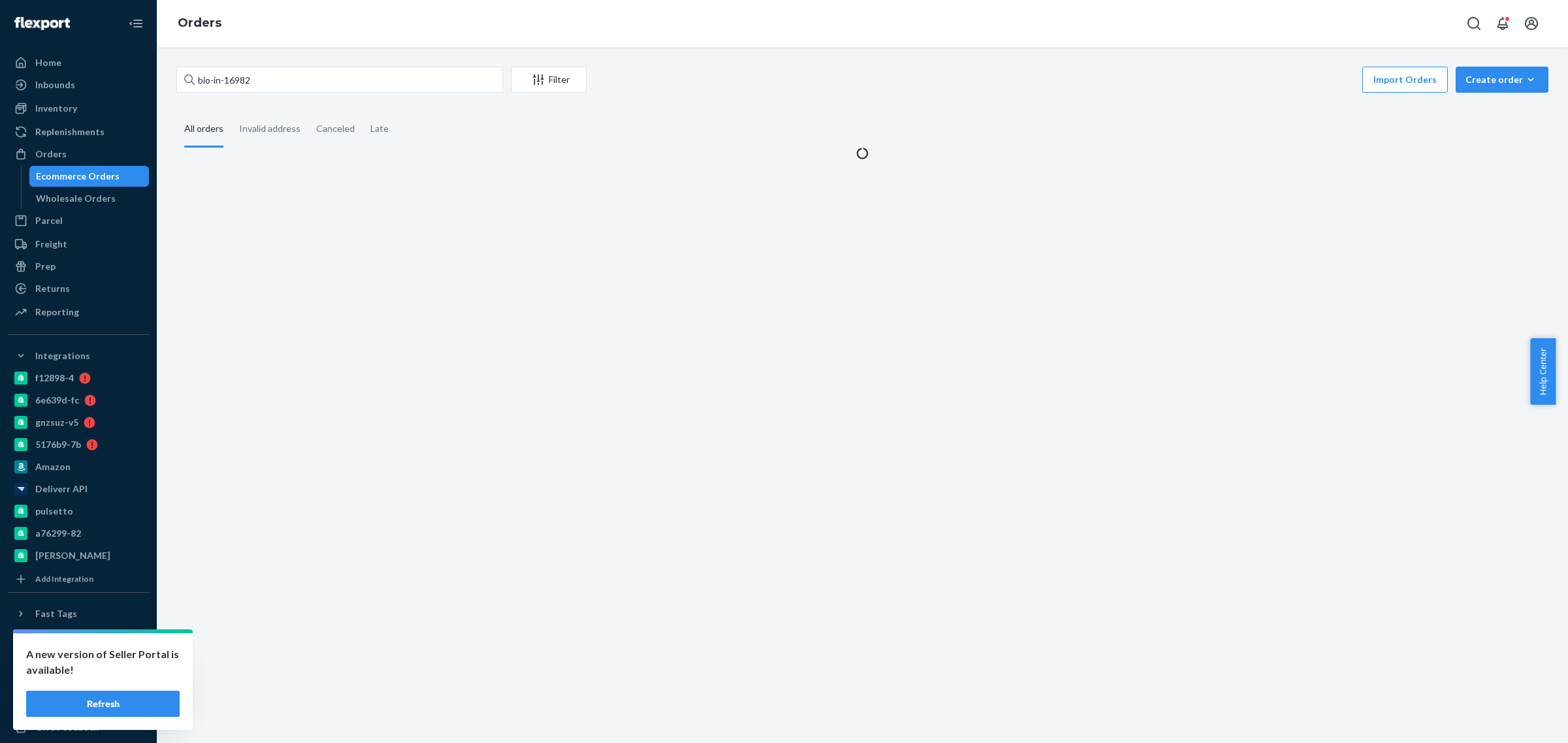
click at [367, 258] on div "bio-in-16982 Filter Import Orders Create order Ecommerce order Removal order Al…" at bounding box center [862, 395] width 1411 height 696
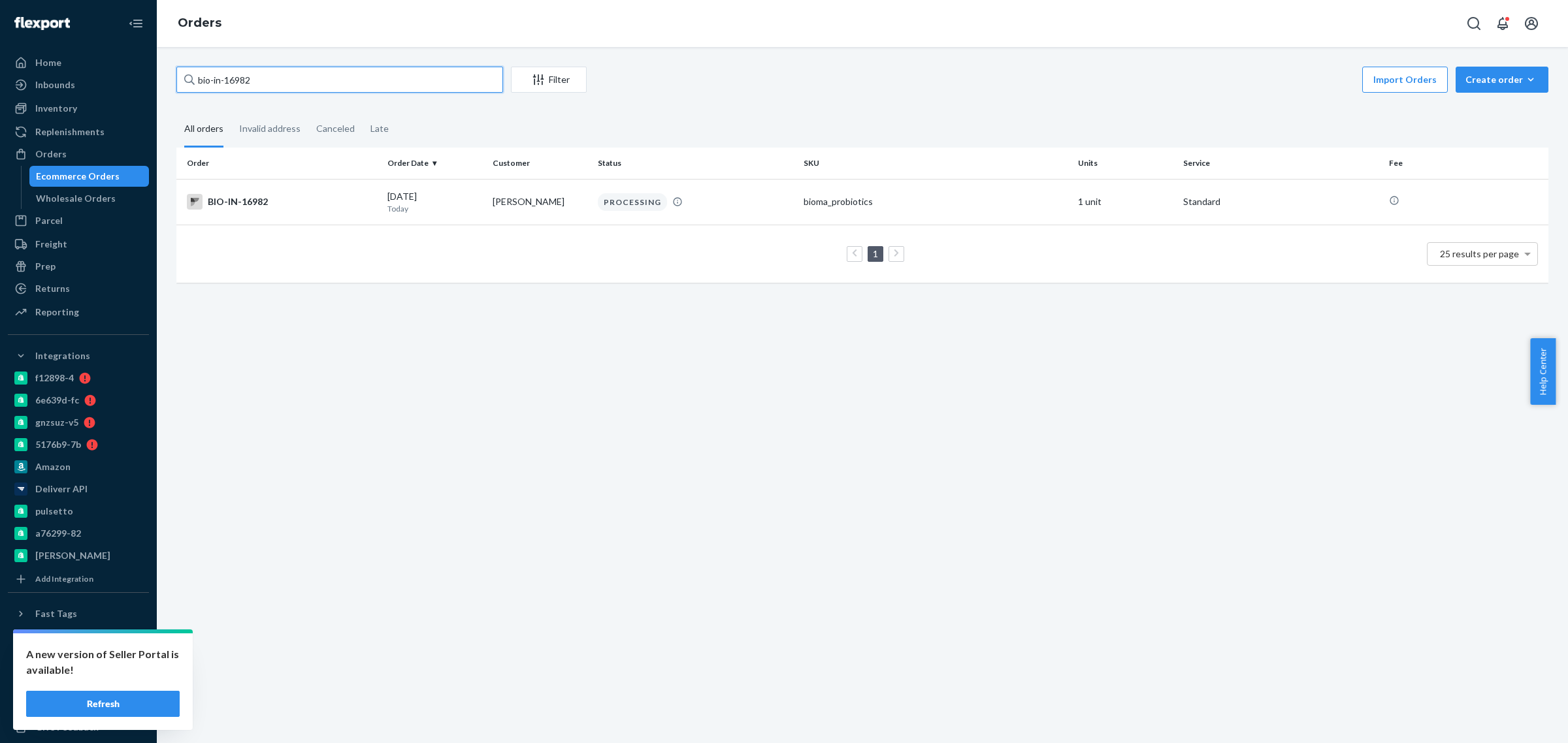
drag, startPoint x: 214, startPoint y: 82, endPoint x: 298, endPoint y: 86, distance: 84.1
click at [298, 86] on input "bio-in-16982" at bounding box center [340, 79] width 327 height 26
paste input "2697407"
type input "bio-2697407"
click at [459, 226] on td "1 25 results per page" at bounding box center [863, 253] width 1372 height 58
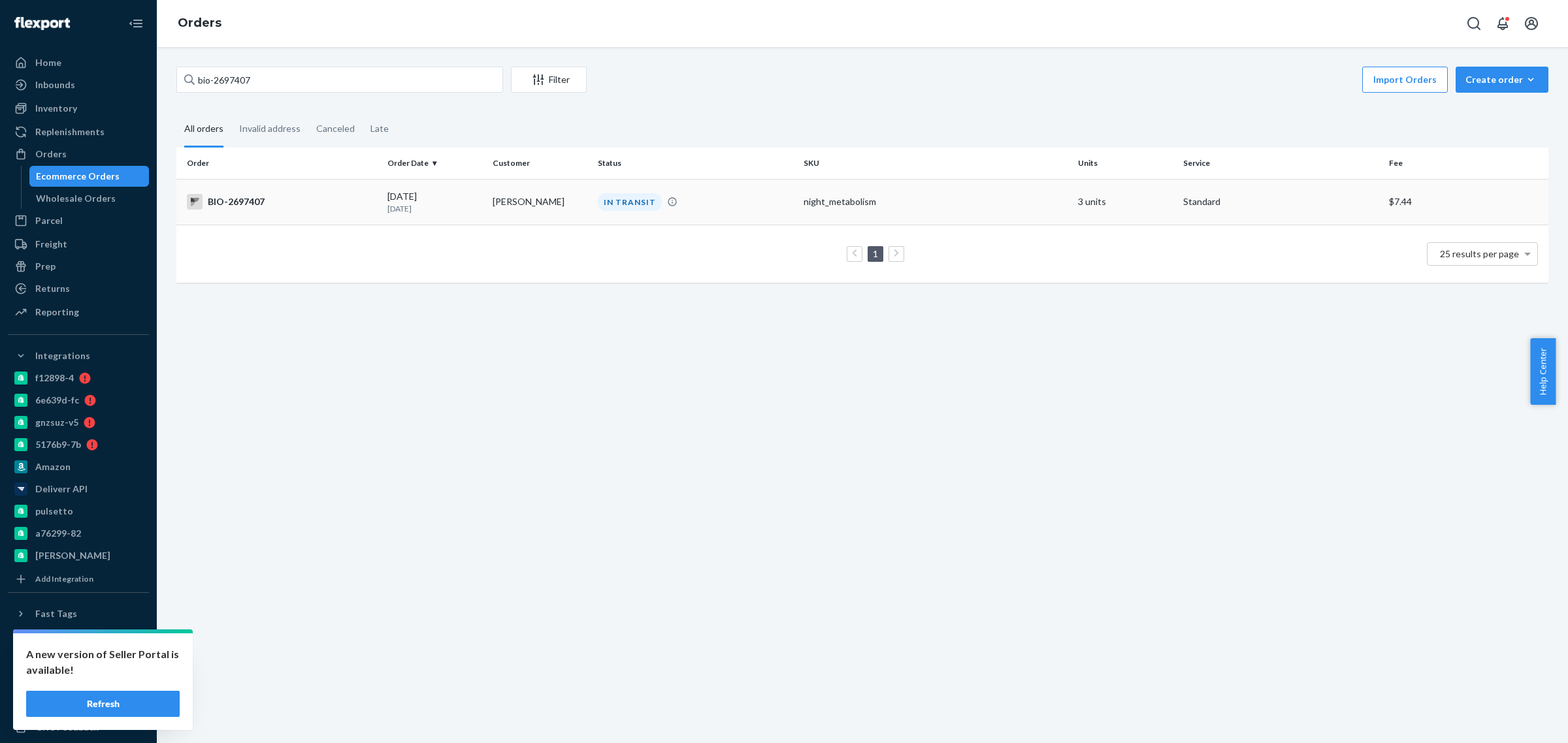
click at [479, 195] on td "09/13/2025 11 days ago" at bounding box center [435, 201] width 105 height 45
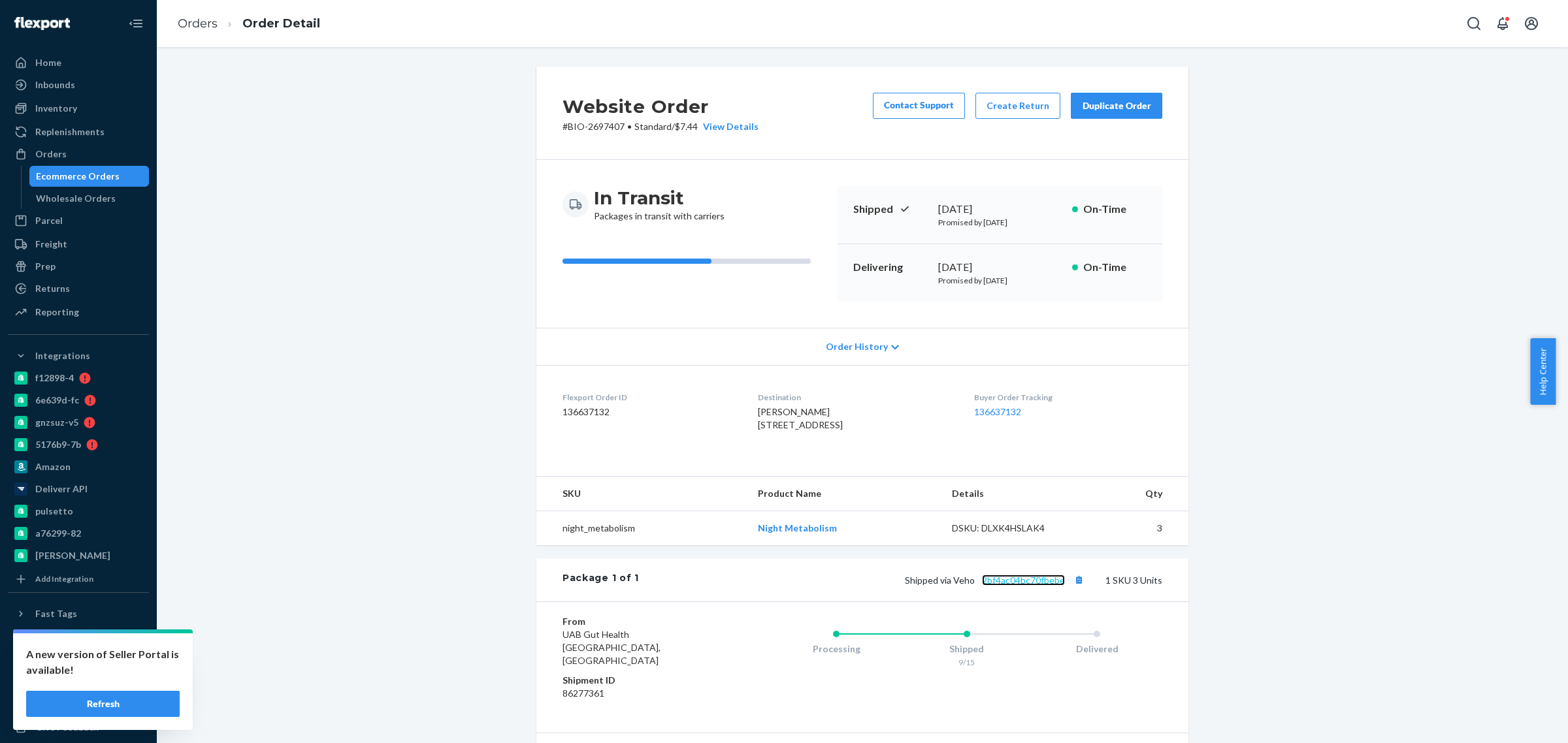
click at [1014, 586] on link "2bf4ac04bc70fbebe" at bounding box center [1023, 580] width 83 height 11
